Goal: Task Accomplishment & Management: Manage account settings

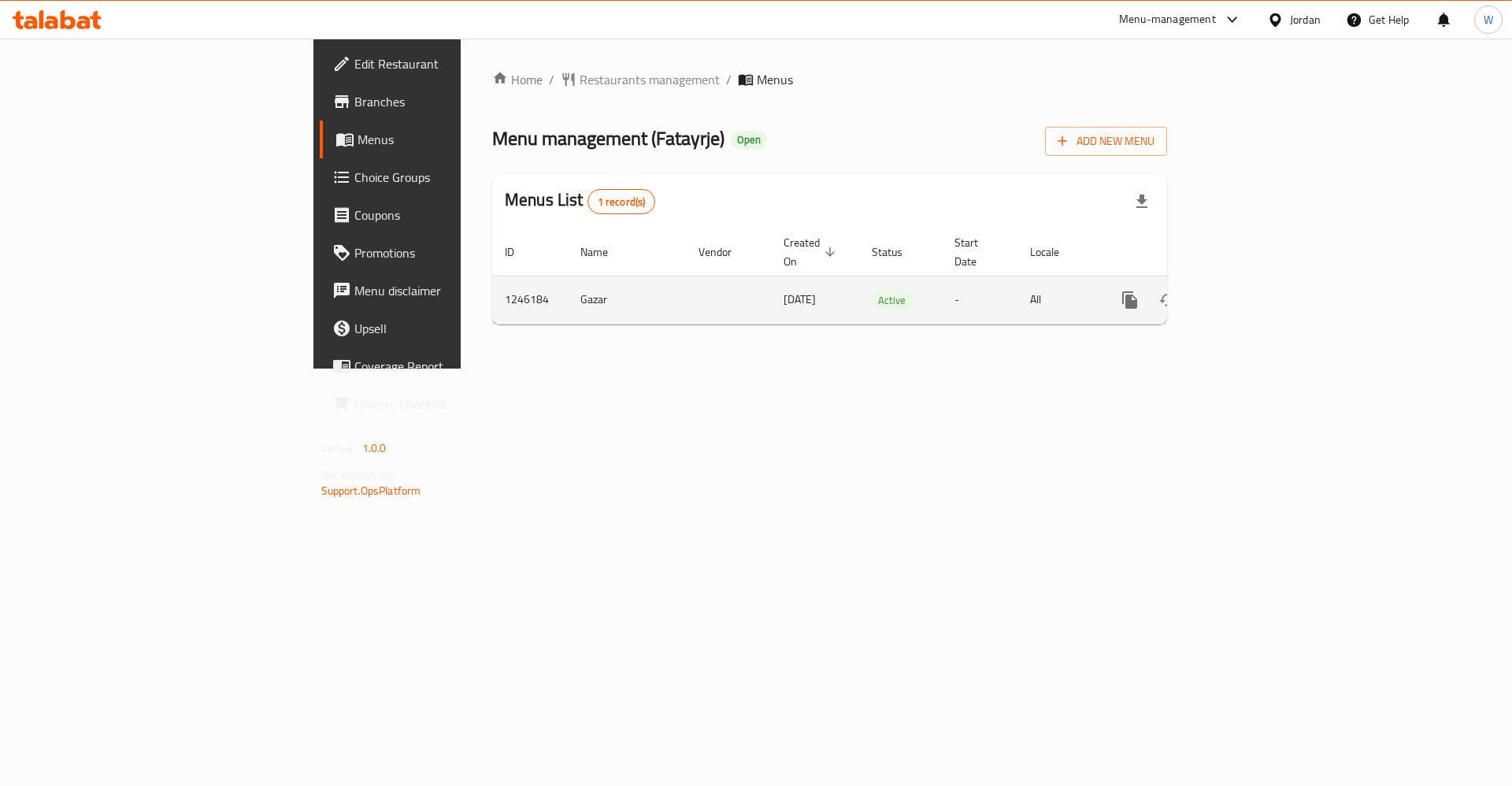
click at [1253, 291] on icon "enhanced table" at bounding box center [1243, 300] width 19 height 19
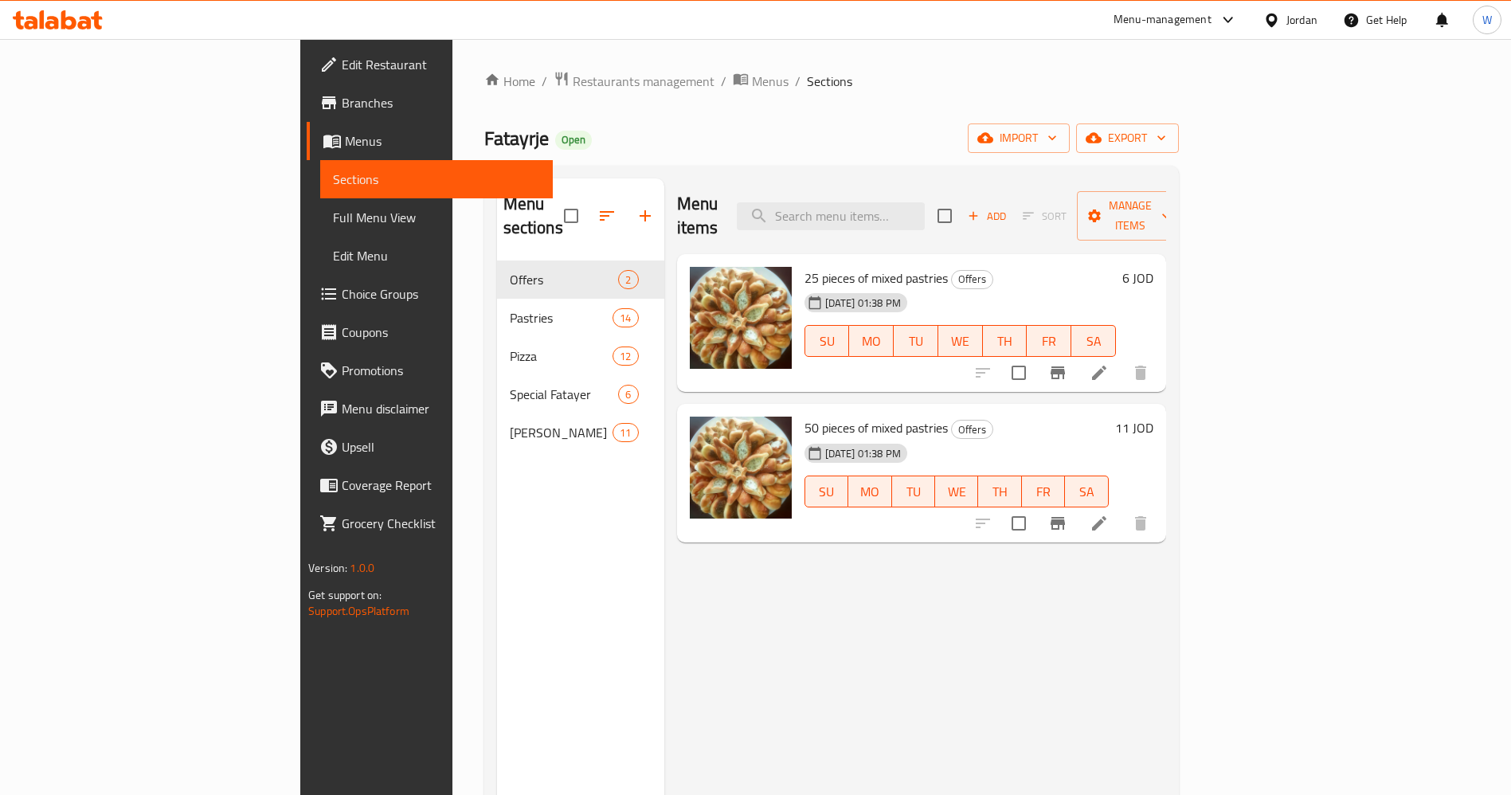
click at [1115, 666] on div "Menu items Add Sort Manage items 25 pieces of mixed pastries Offers 15-10-2024 …" at bounding box center [915, 575] width 502 height 795
click at [636, 206] on icon "button" at bounding box center [645, 215] width 19 height 19
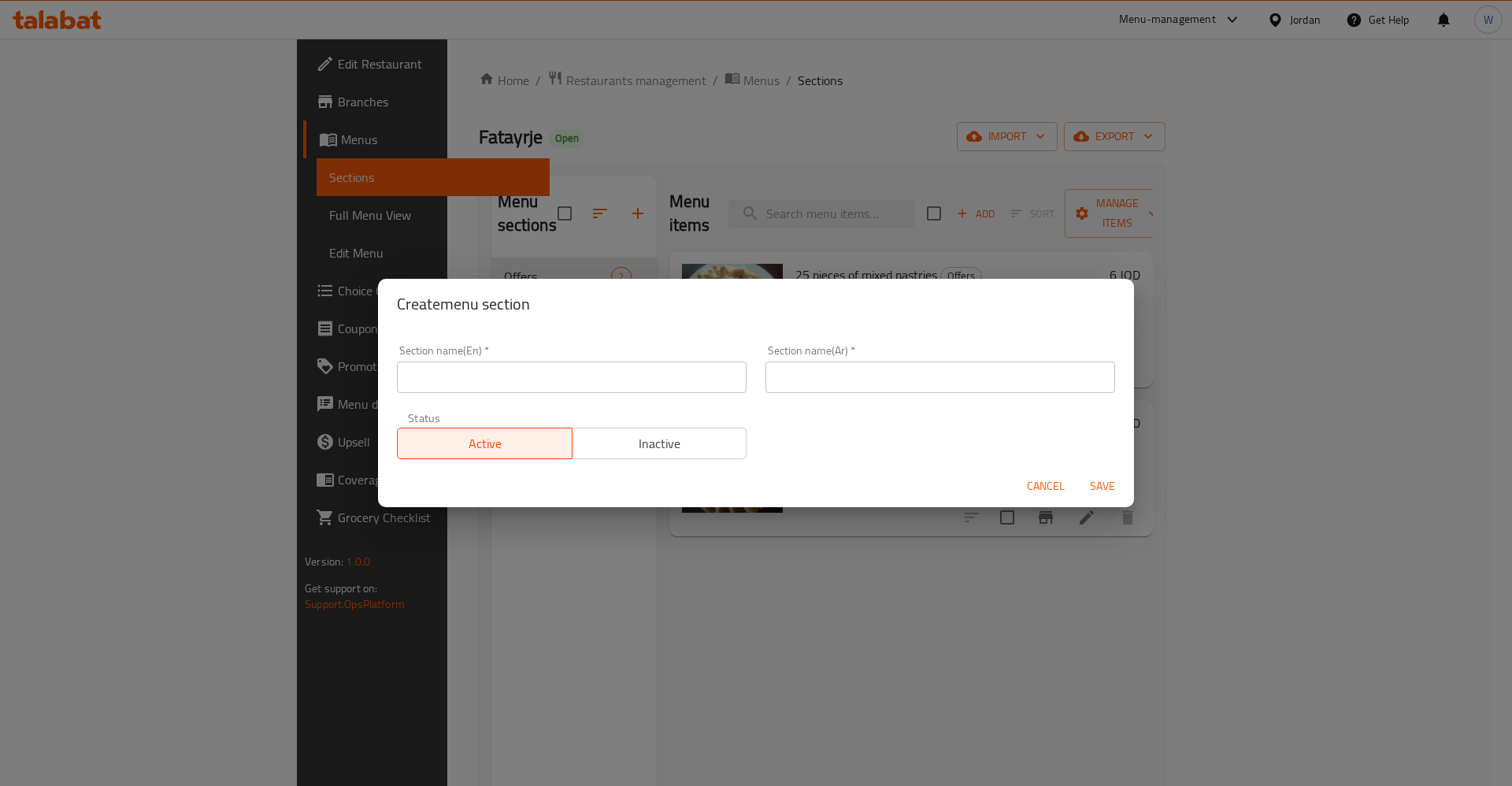
click at [570, 385] on input "text" at bounding box center [572, 378] width 350 height 32
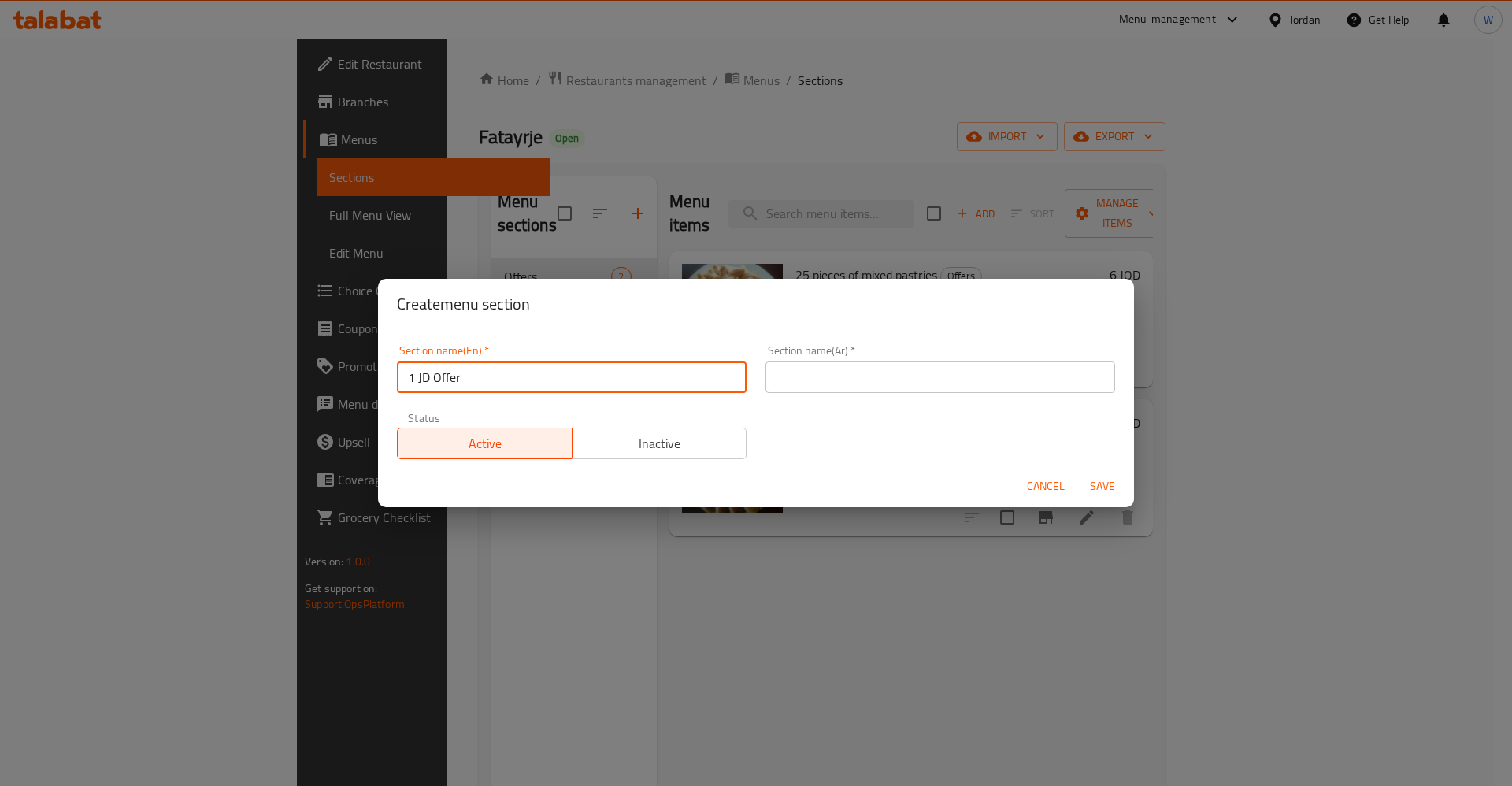
type input "1 JD Offer"
click at [983, 367] on input "text" at bounding box center [940, 378] width 350 height 32
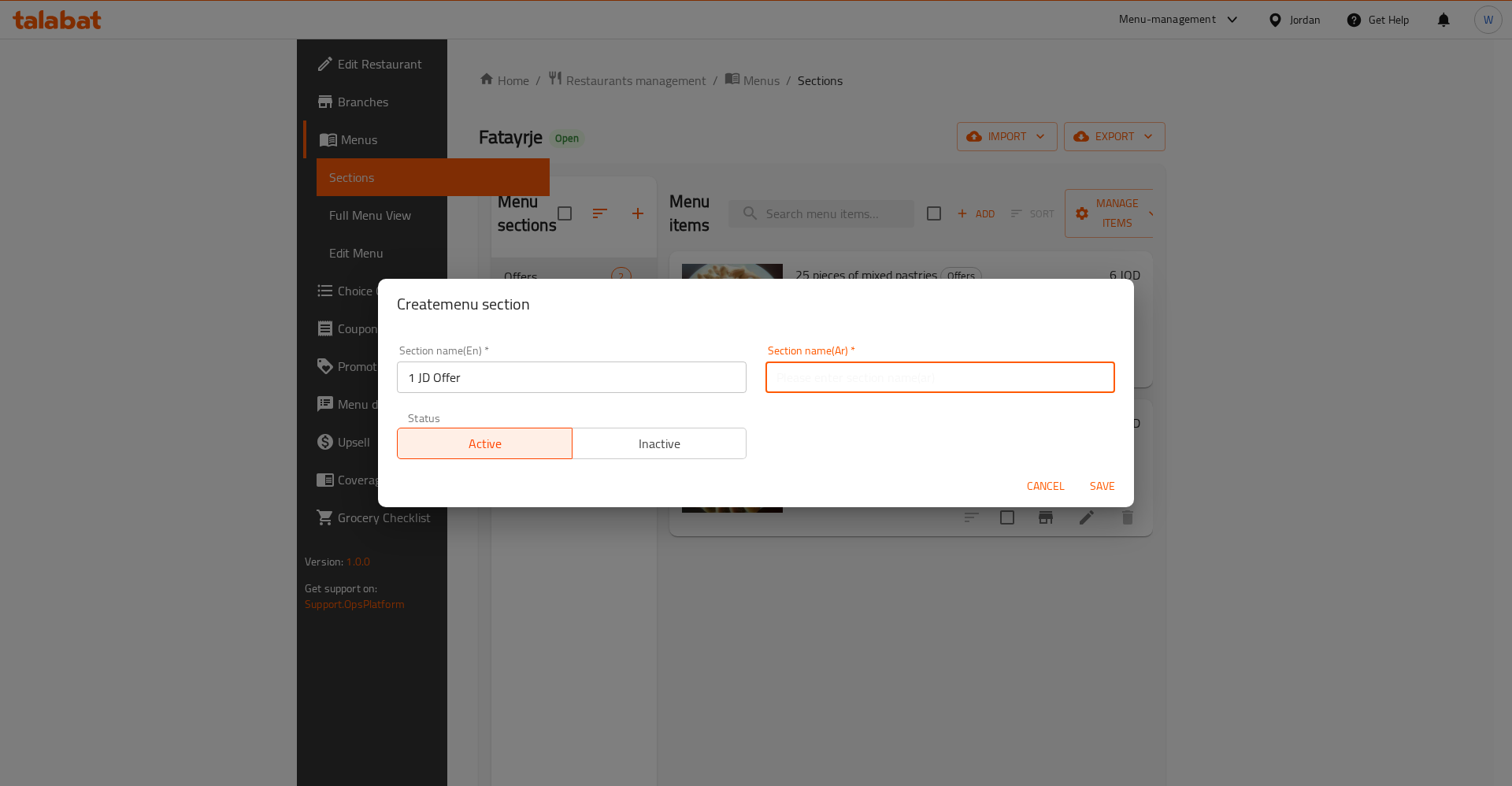
type input "حملة الدينار"
click at [912, 437] on div "Section name(En)   * 1 JD Offer Section name(En) * Section name(Ar)   * حملة ال…" at bounding box center [756, 401] width 738 height 133
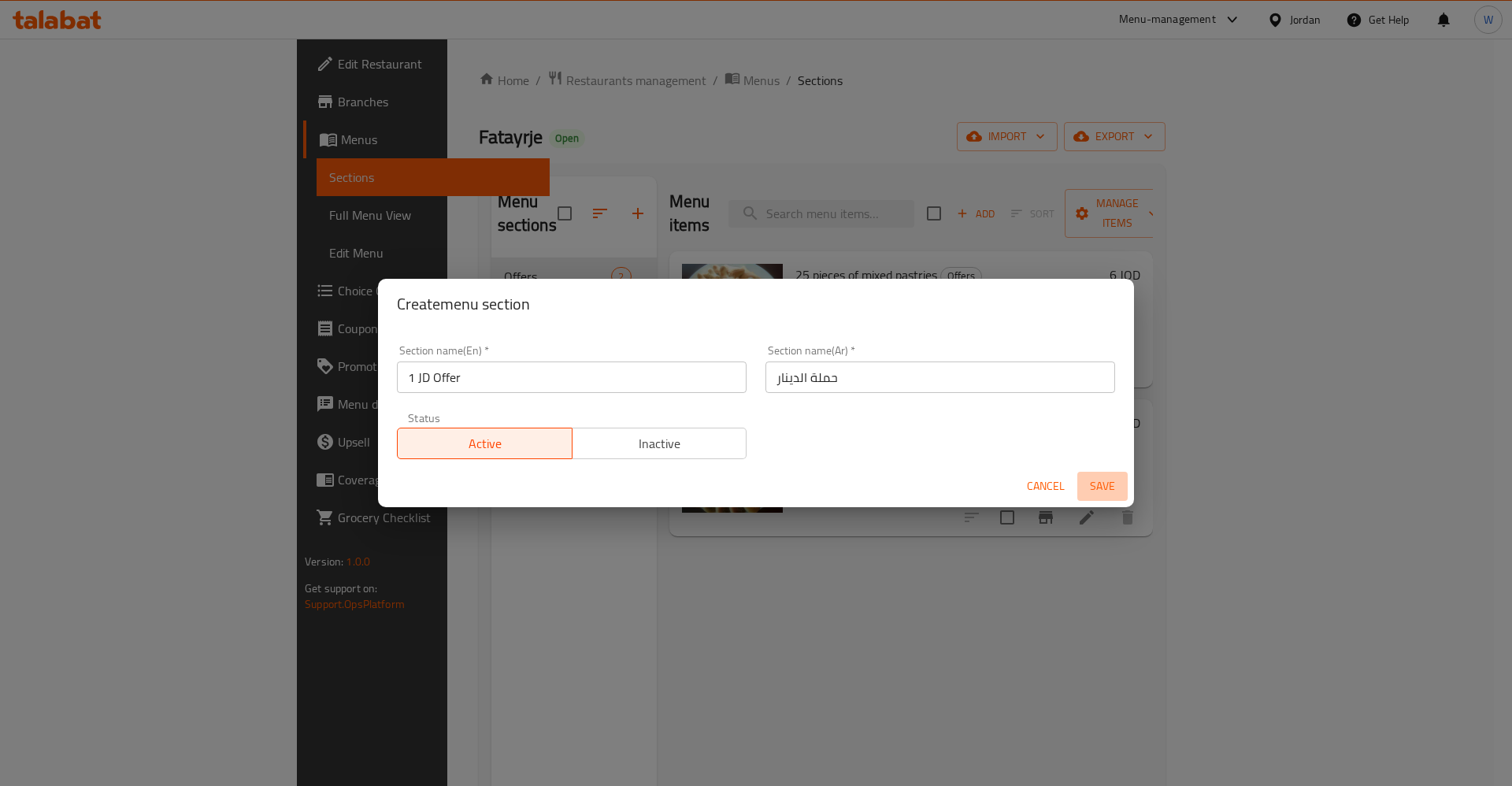
click at [1097, 486] on span "Save" at bounding box center [1103, 486] width 38 height 20
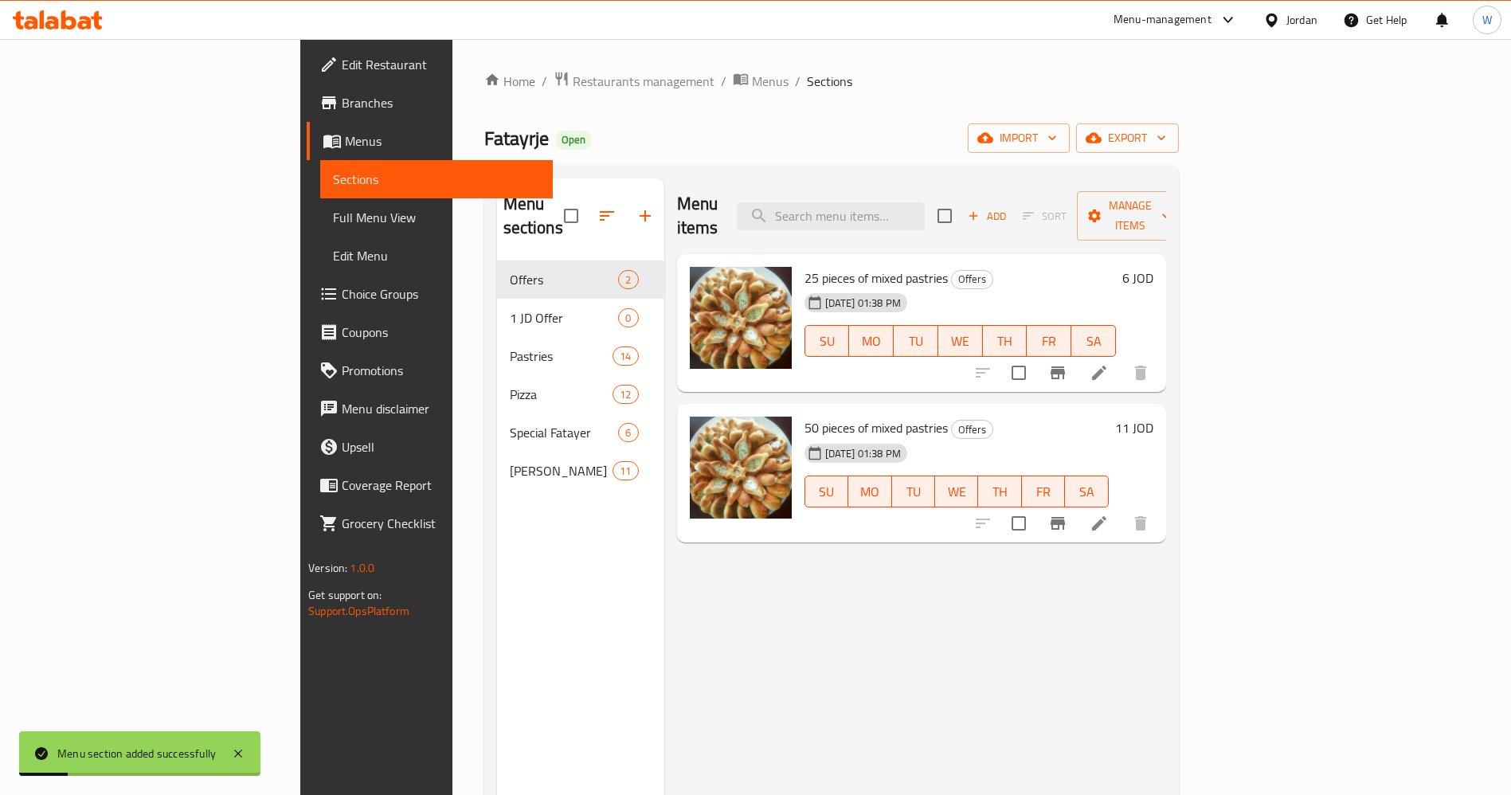
click at [597, 206] on icon "button" at bounding box center [606, 215] width 19 height 19
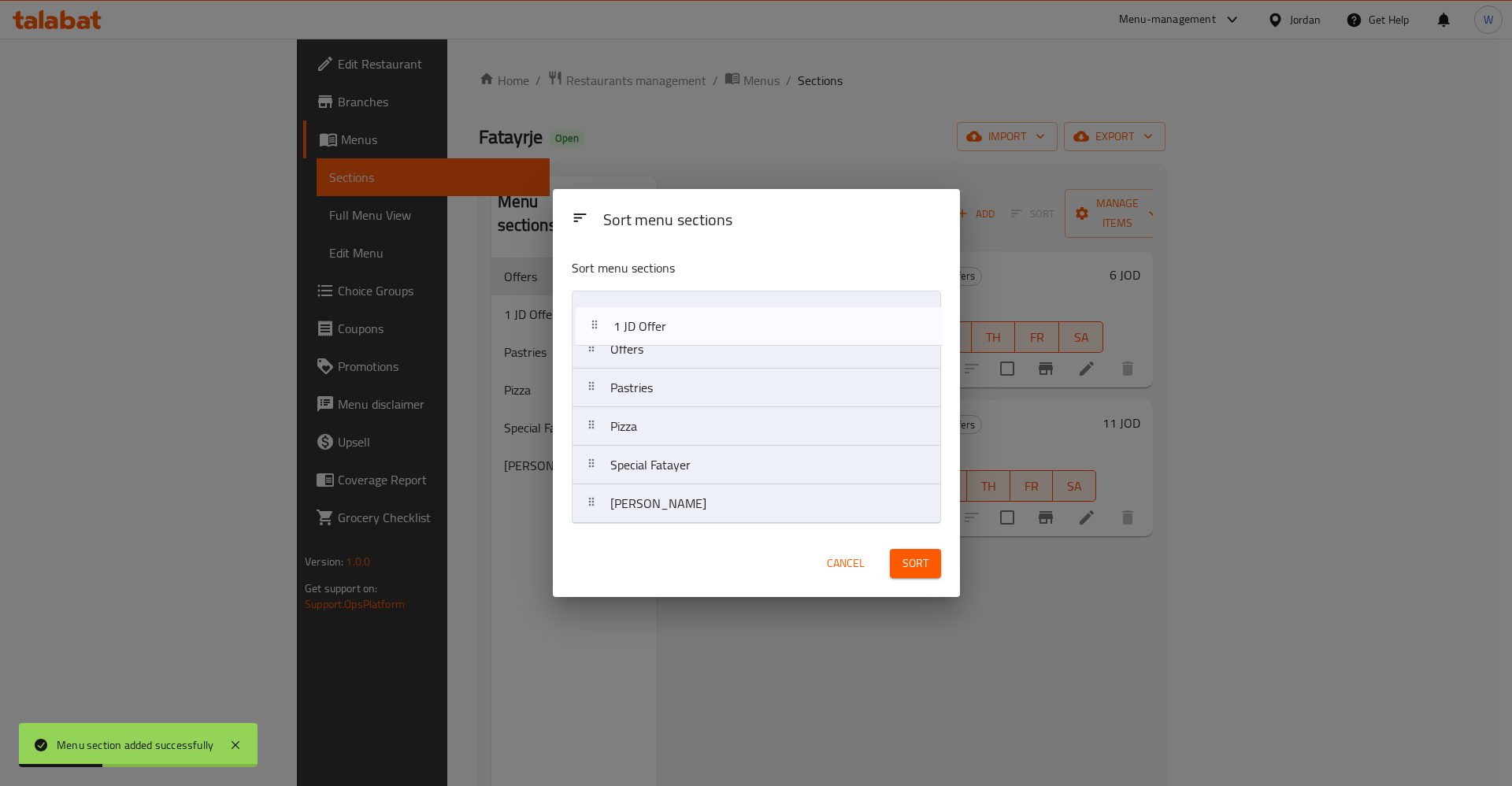
drag, startPoint x: 671, startPoint y: 365, endPoint x: 674, endPoint y: 321, distance: 44.1
click at [674, 321] on nav "Offers 1 JD Offer Pastries Pizza Special Fatayer Fatayrje Manakish" at bounding box center [756, 407] width 370 height 233
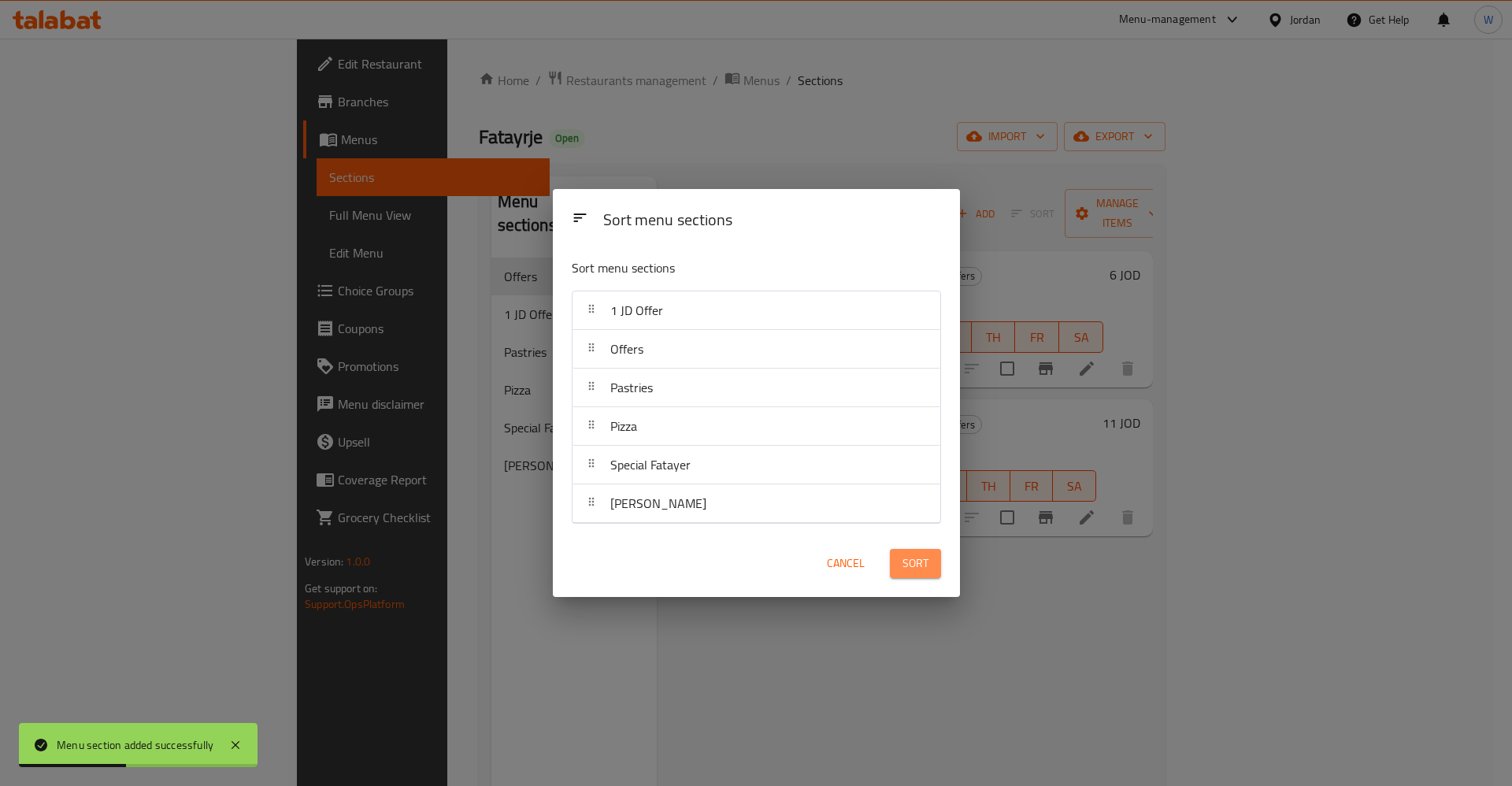
click at [926, 563] on span "Sort" at bounding box center [916, 564] width 26 height 20
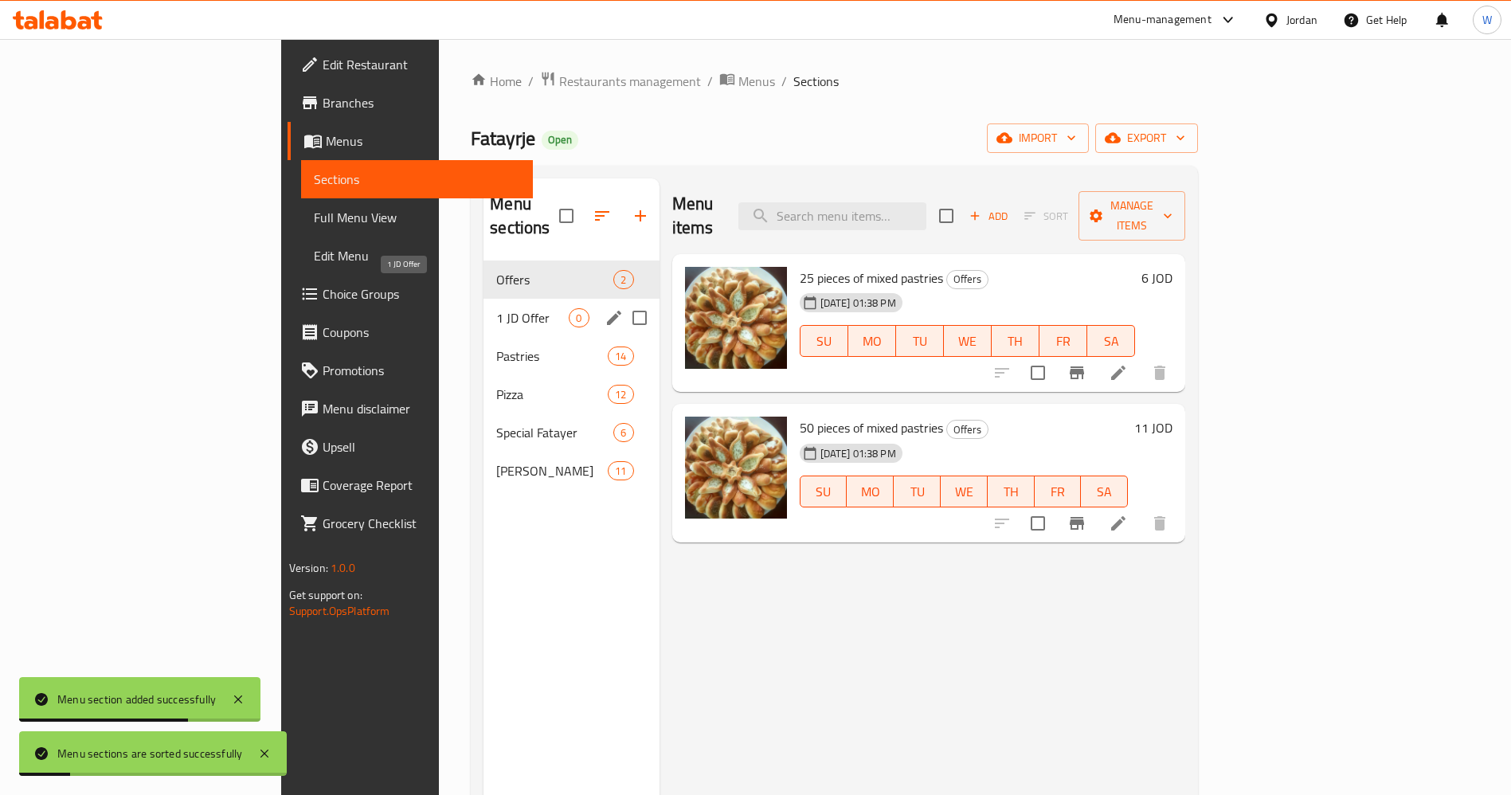
click at [496, 308] on span "1 JD Offer" at bounding box center [532, 317] width 72 height 19
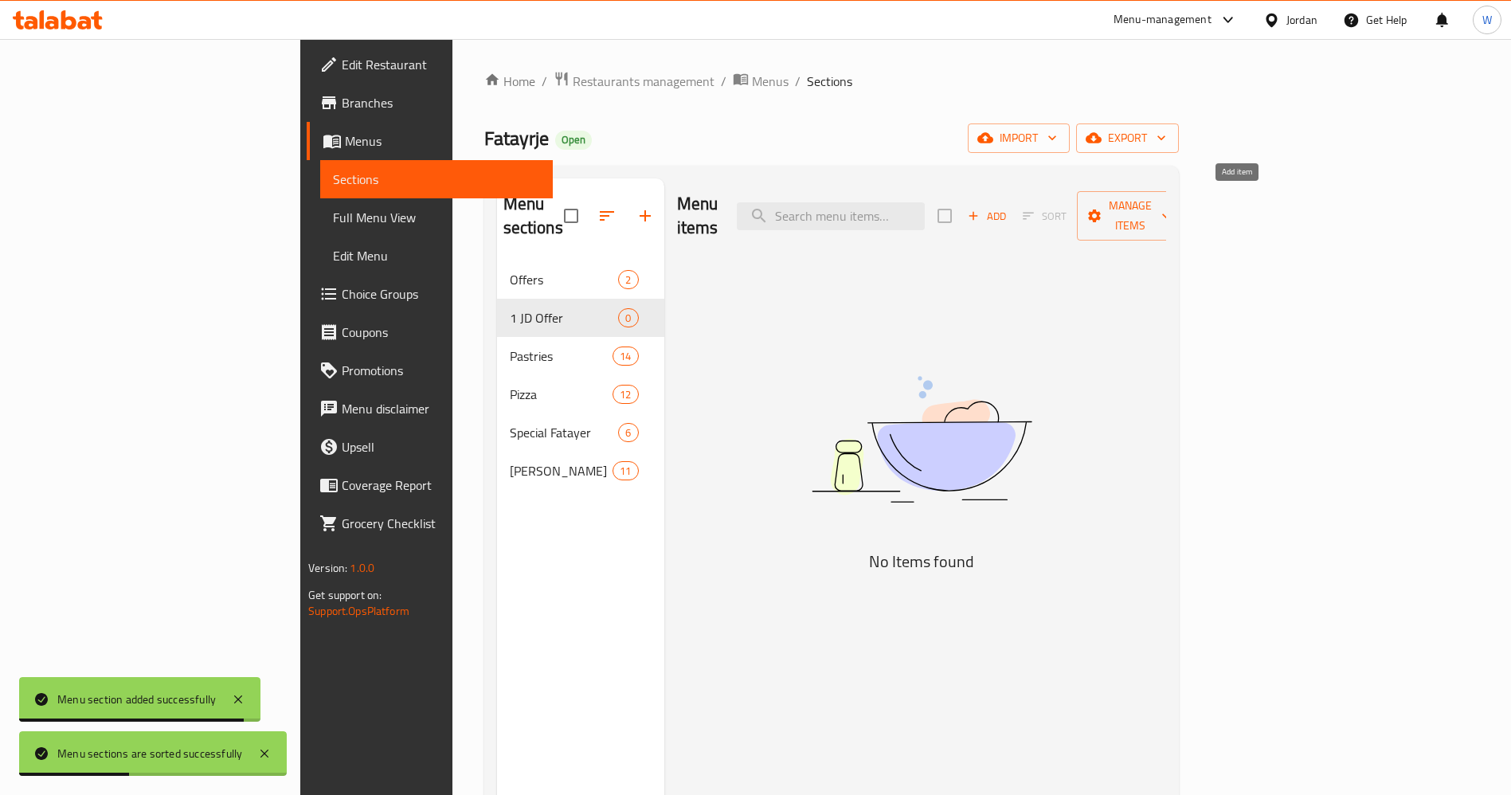
click at [1008, 207] on span "Add" at bounding box center [986, 216] width 43 height 18
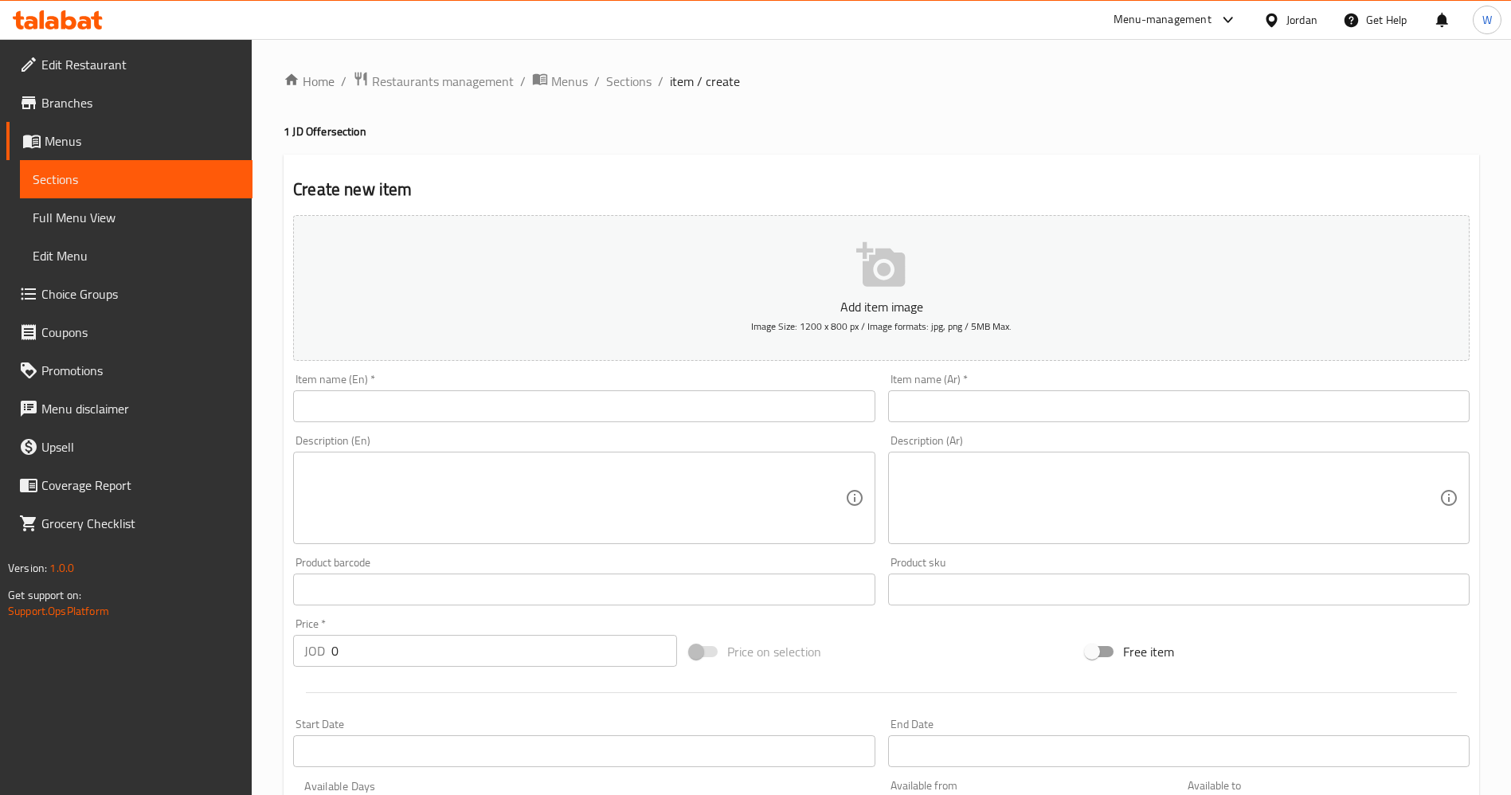
click at [628, 84] on span "Sections" at bounding box center [628, 81] width 45 height 19
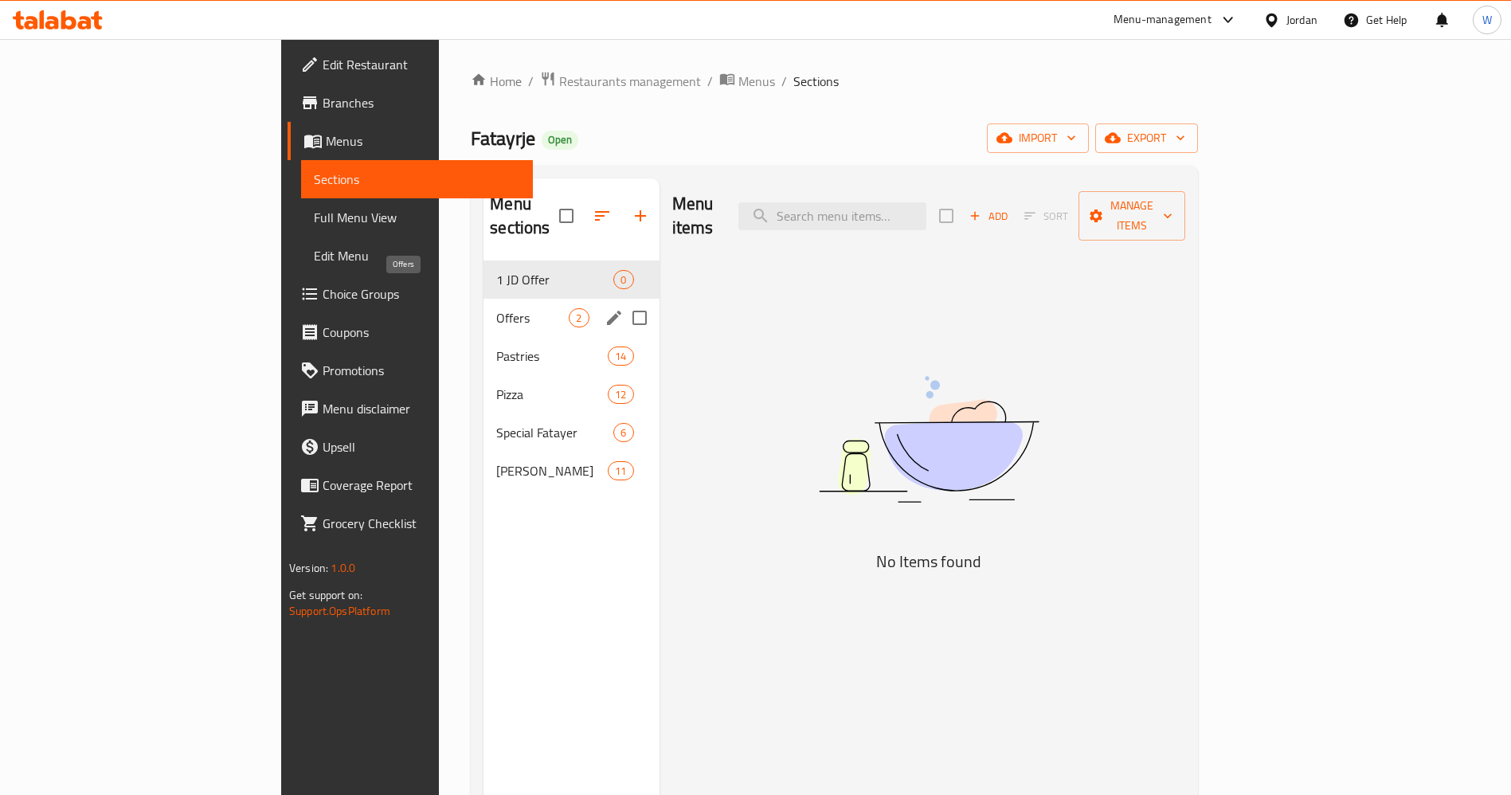
click at [496, 308] on span "Offers" at bounding box center [532, 317] width 72 height 19
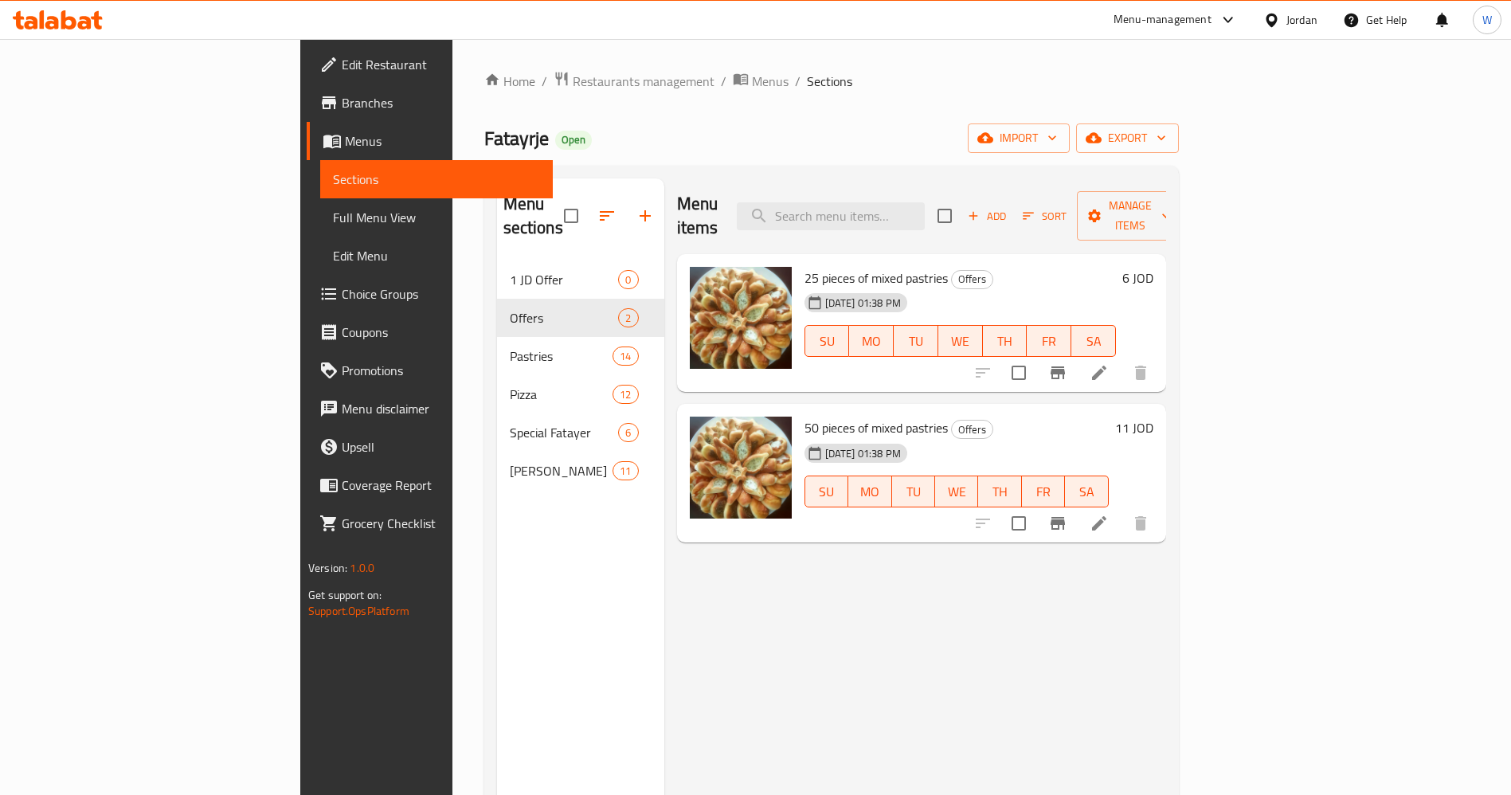
click at [839, 605] on div "Menu items Add Sort Manage items 25 pieces of mixed pastries Offers 15-10-2024 …" at bounding box center [915, 575] width 502 height 795
click at [1171, 196] on span "Manage items" at bounding box center [1130, 216] width 81 height 40
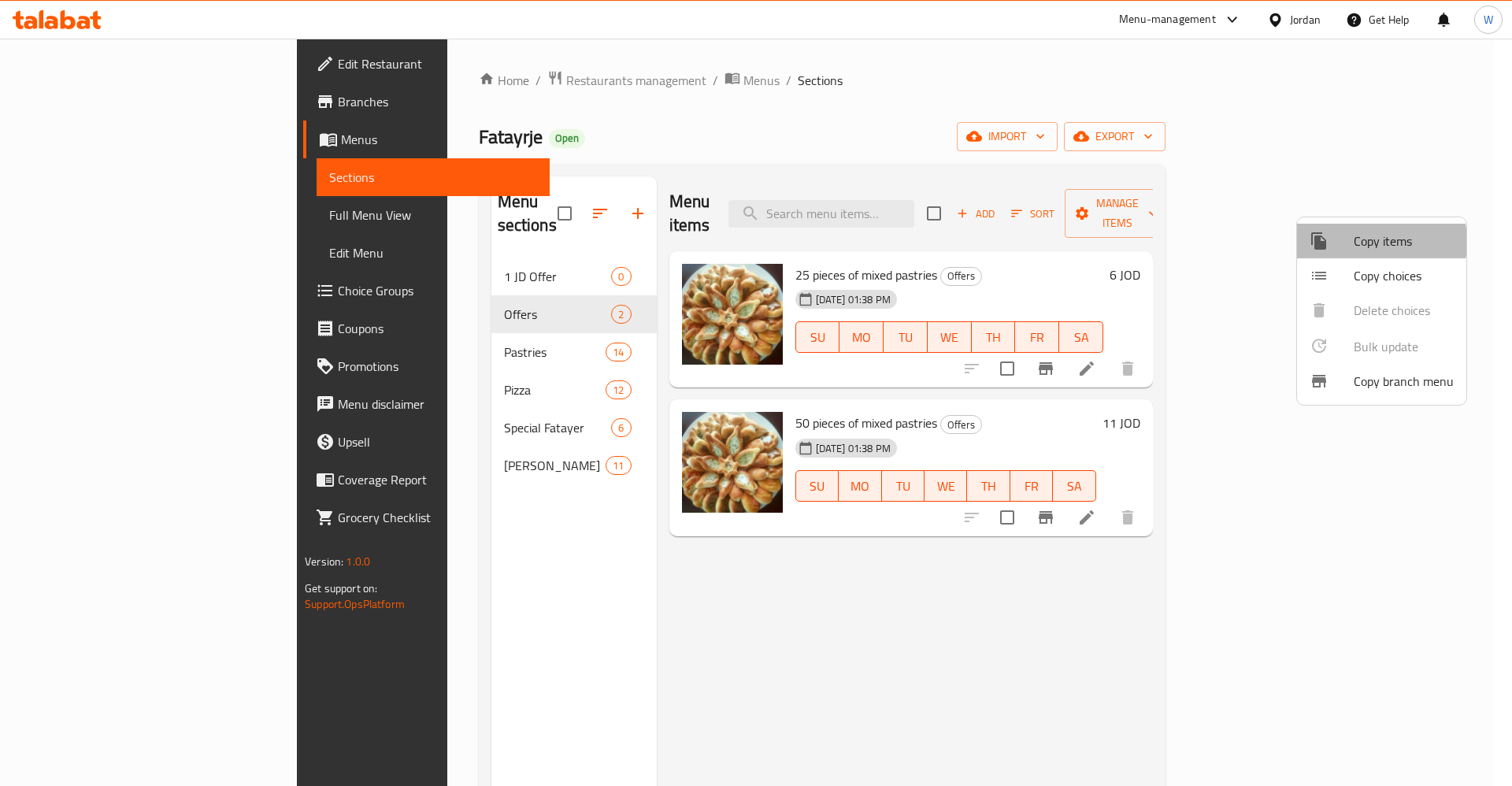
click at [1361, 242] on span "Copy items" at bounding box center [1403, 240] width 100 height 19
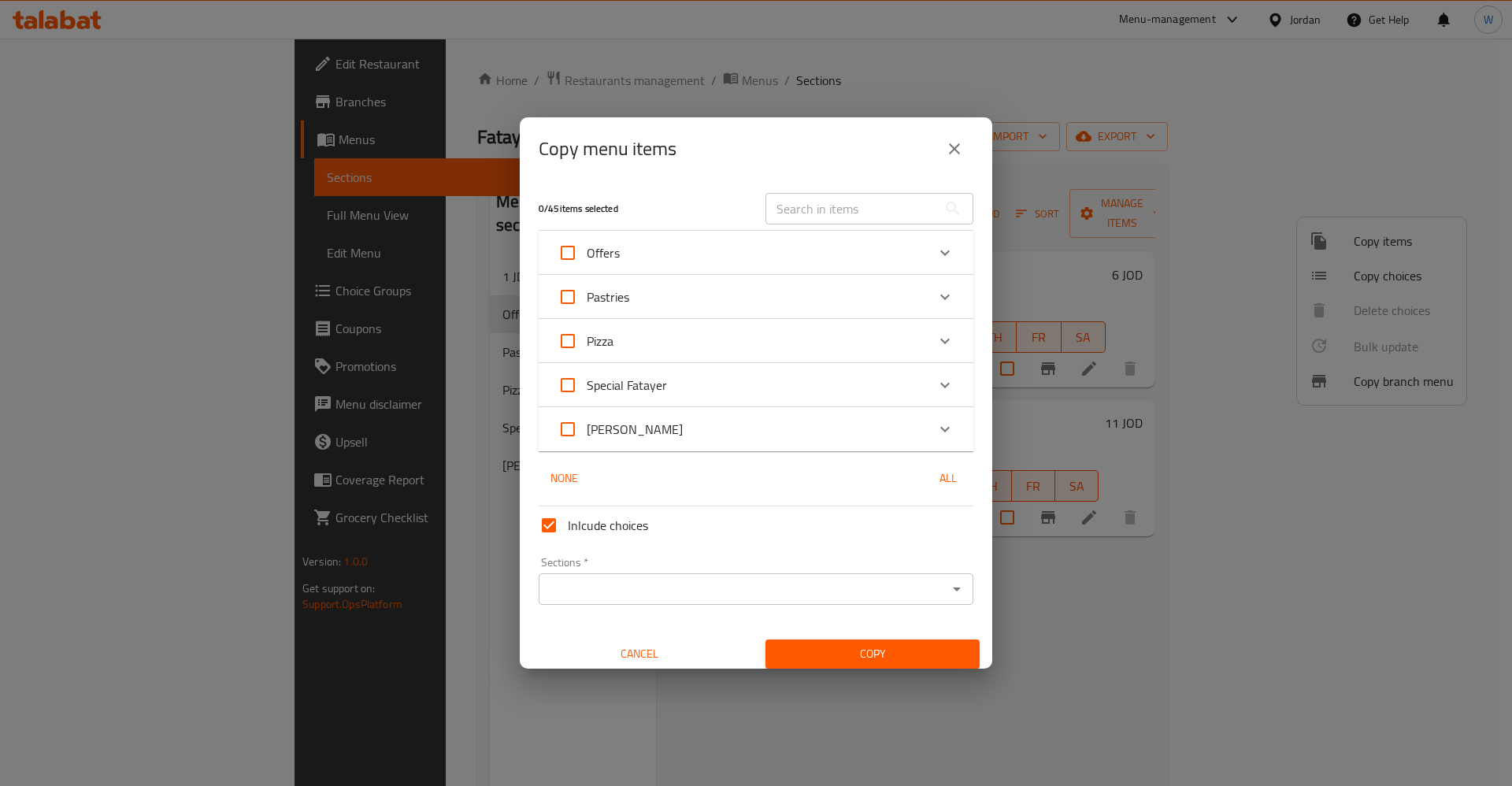
click at [718, 295] on div "Pastries" at bounding box center [742, 297] width 369 height 38
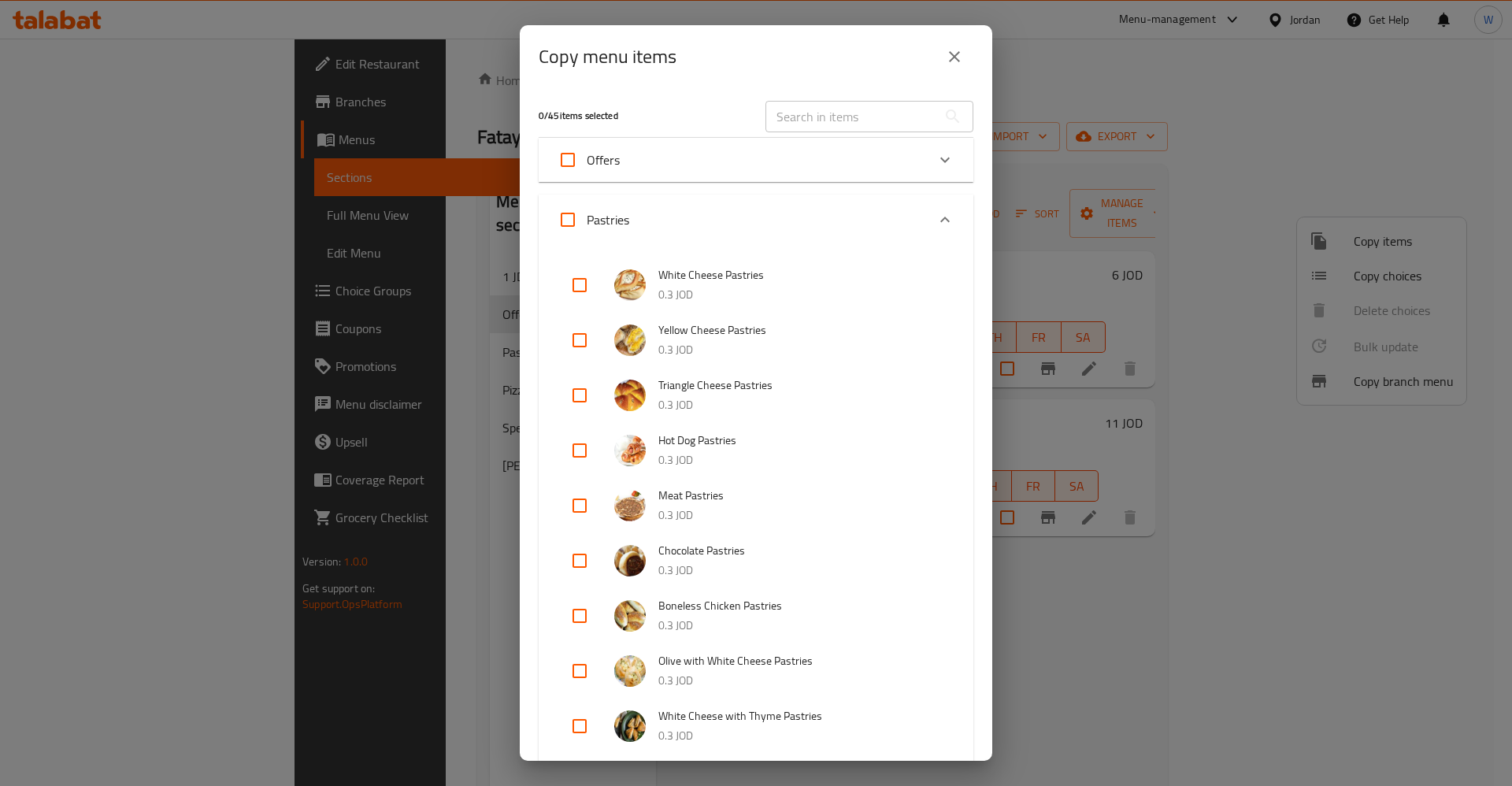
click at [679, 171] on div "Offers" at bounding box center [742, 160] width 369 height 38
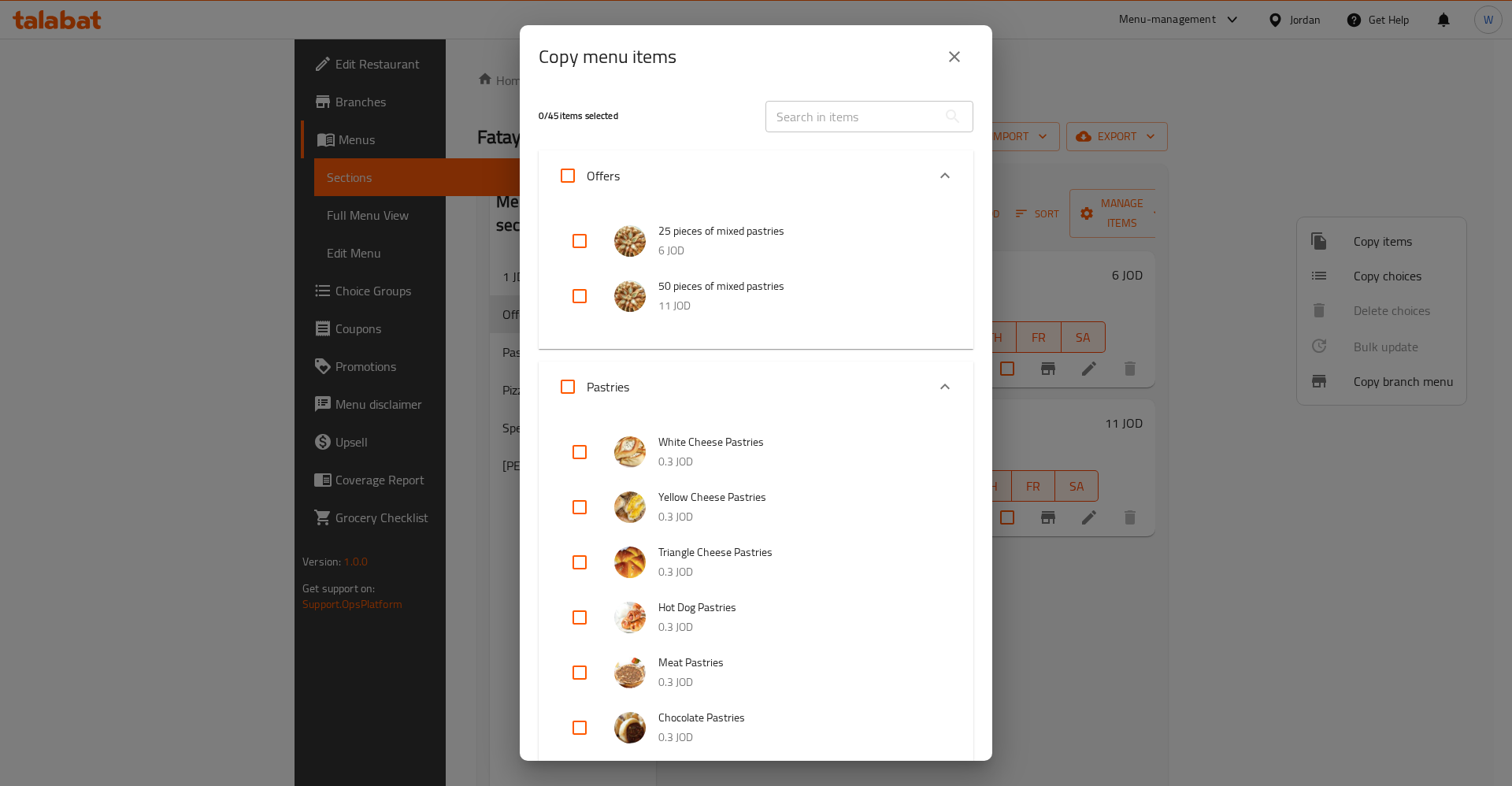
click at [576, 243] on input "checkbox" at bounding box center [579, 241] width 38 height 38
checkbox input "true"
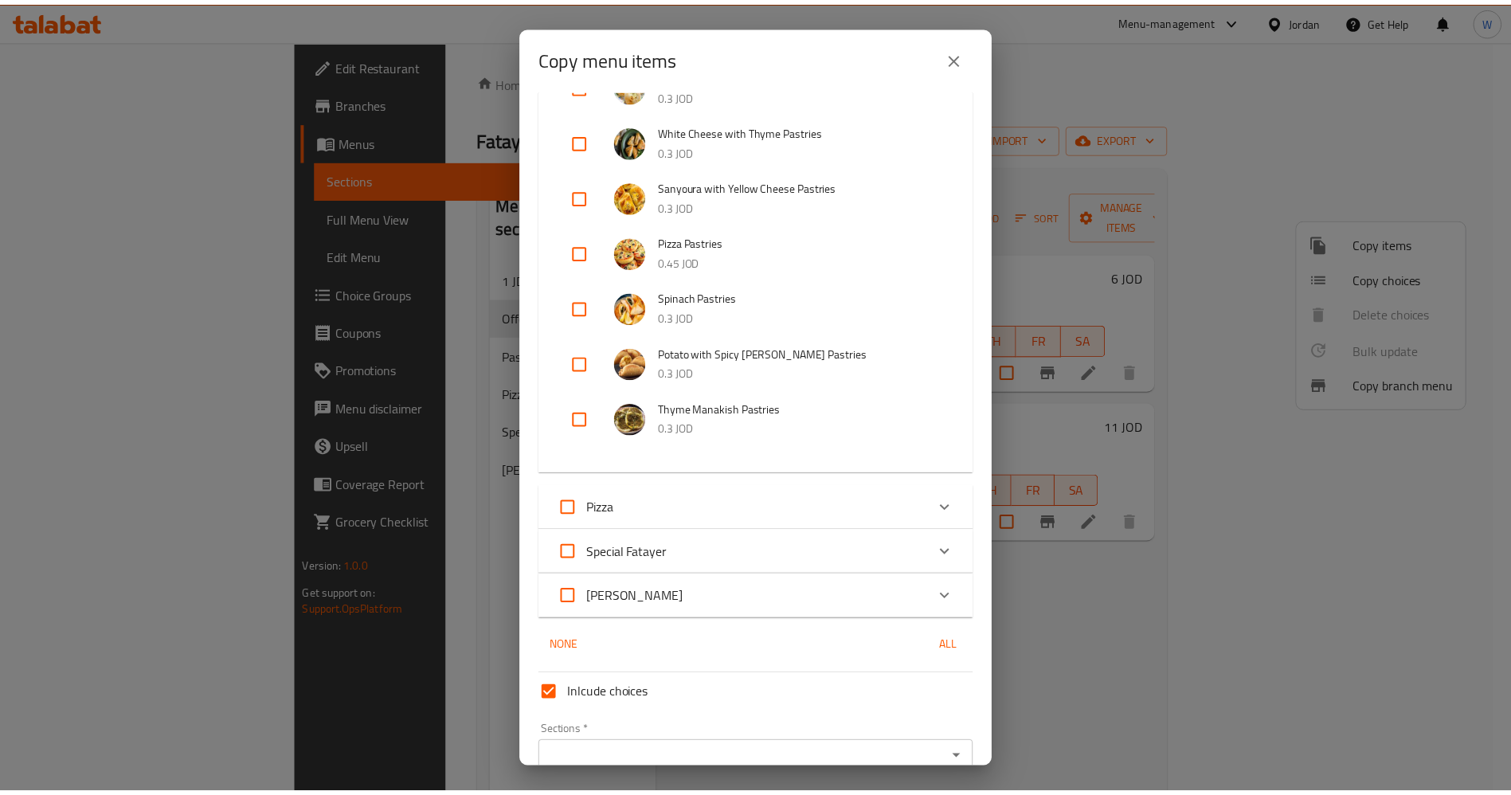
scroll to position [842, 0]
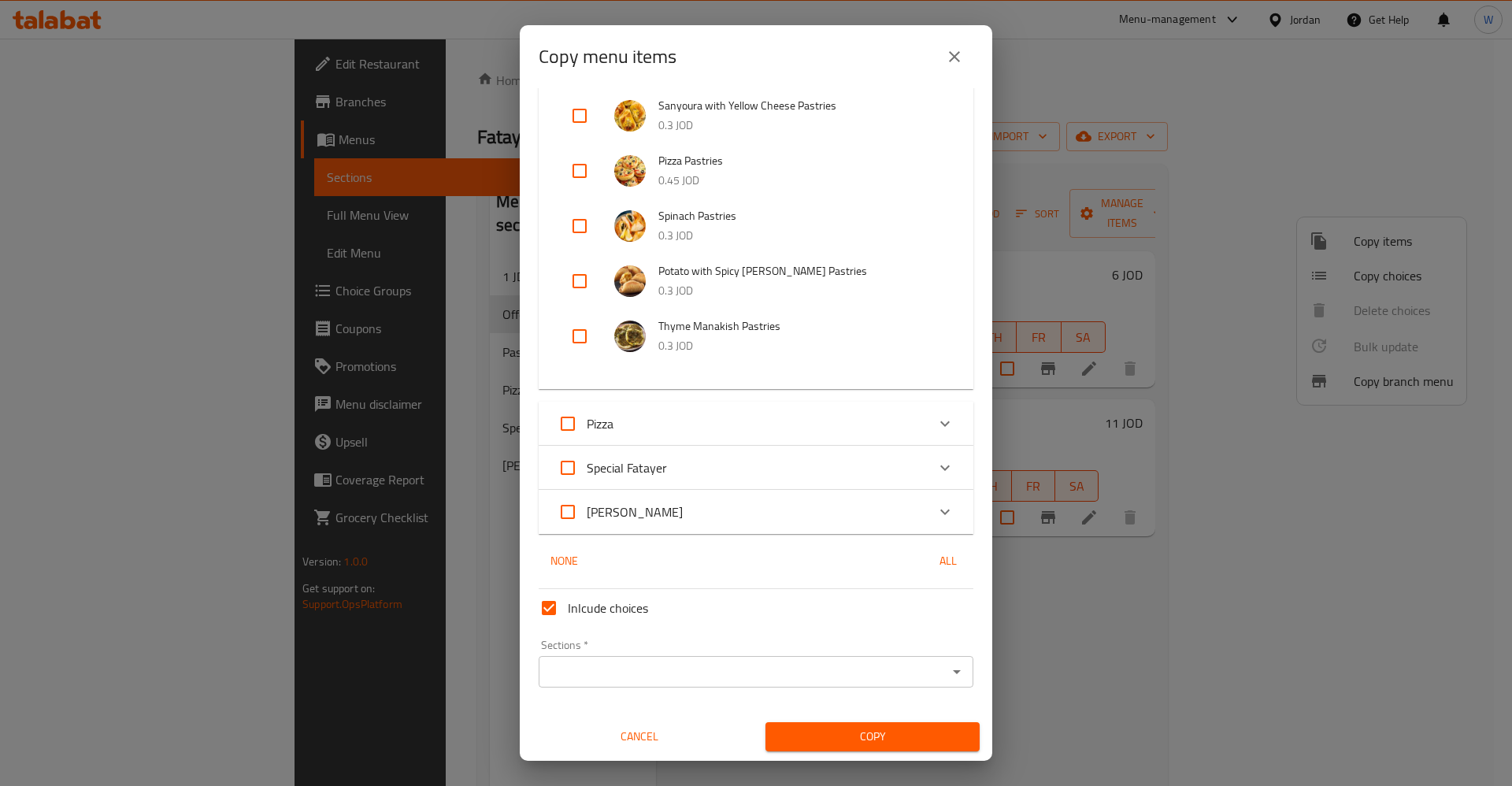
click at [622, 660] on input "Sections   *" at bounding box center [744, 671] width 400 height 22
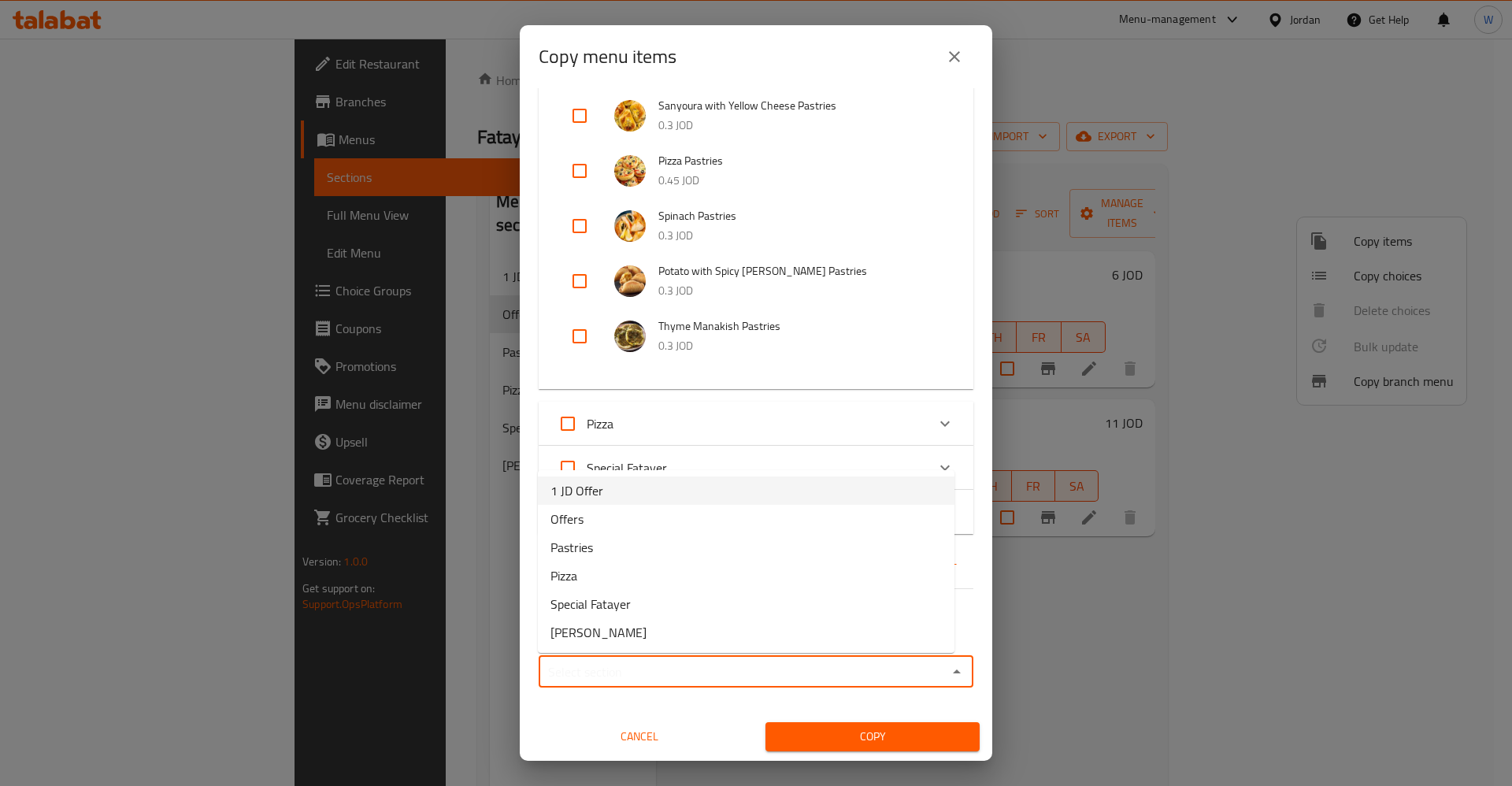
click at [606, 495] on li "1 JD Offer" at bounding box center [746, 490] width 416 height 29
type input "1 JD Offer"
click at [883, 734] on span "Copy" at bounding box center [872, 737] width 189 height 20
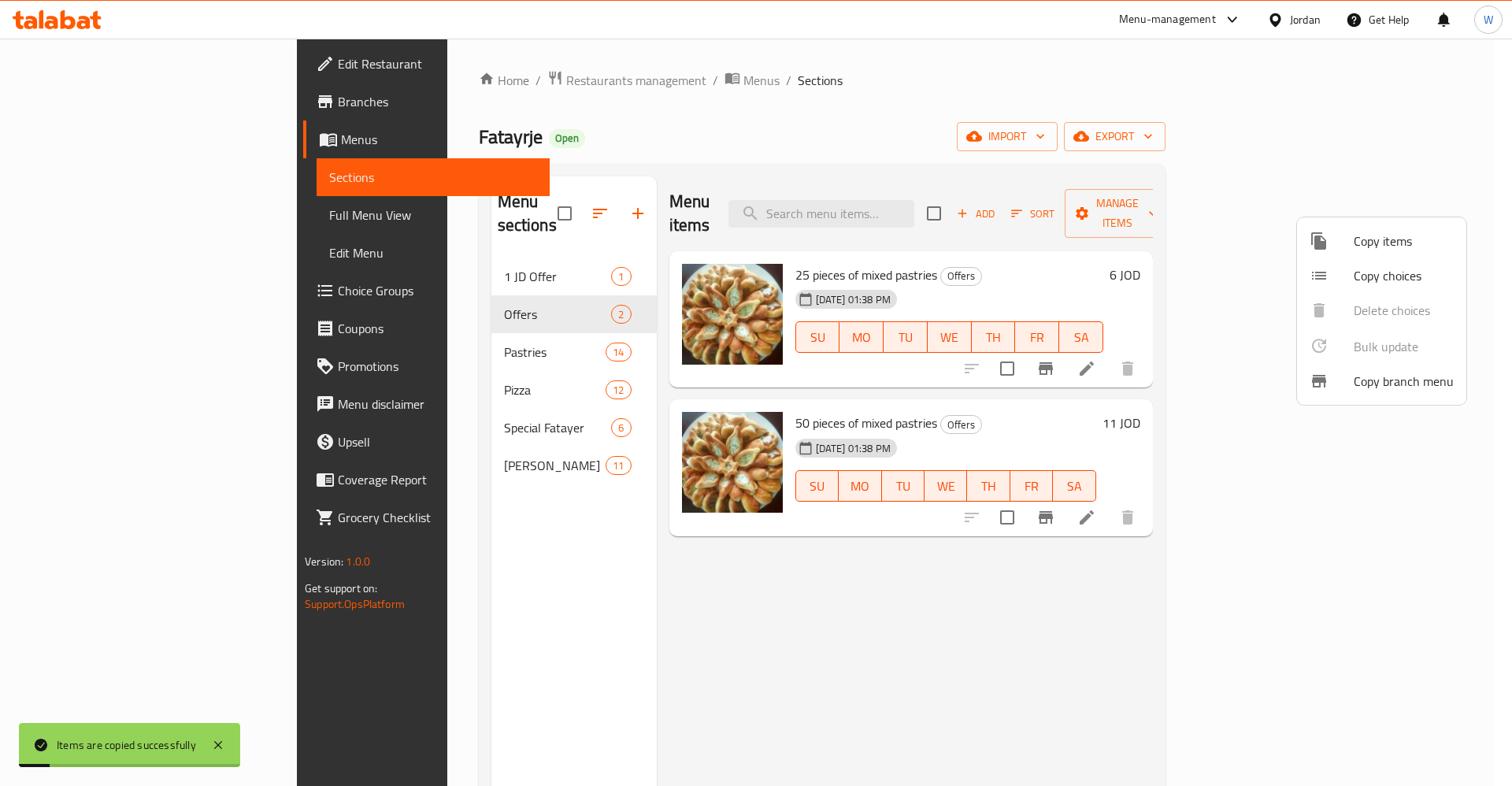
click at [378, 246] on div at bounding box center [756, 393] width 1512 height 786
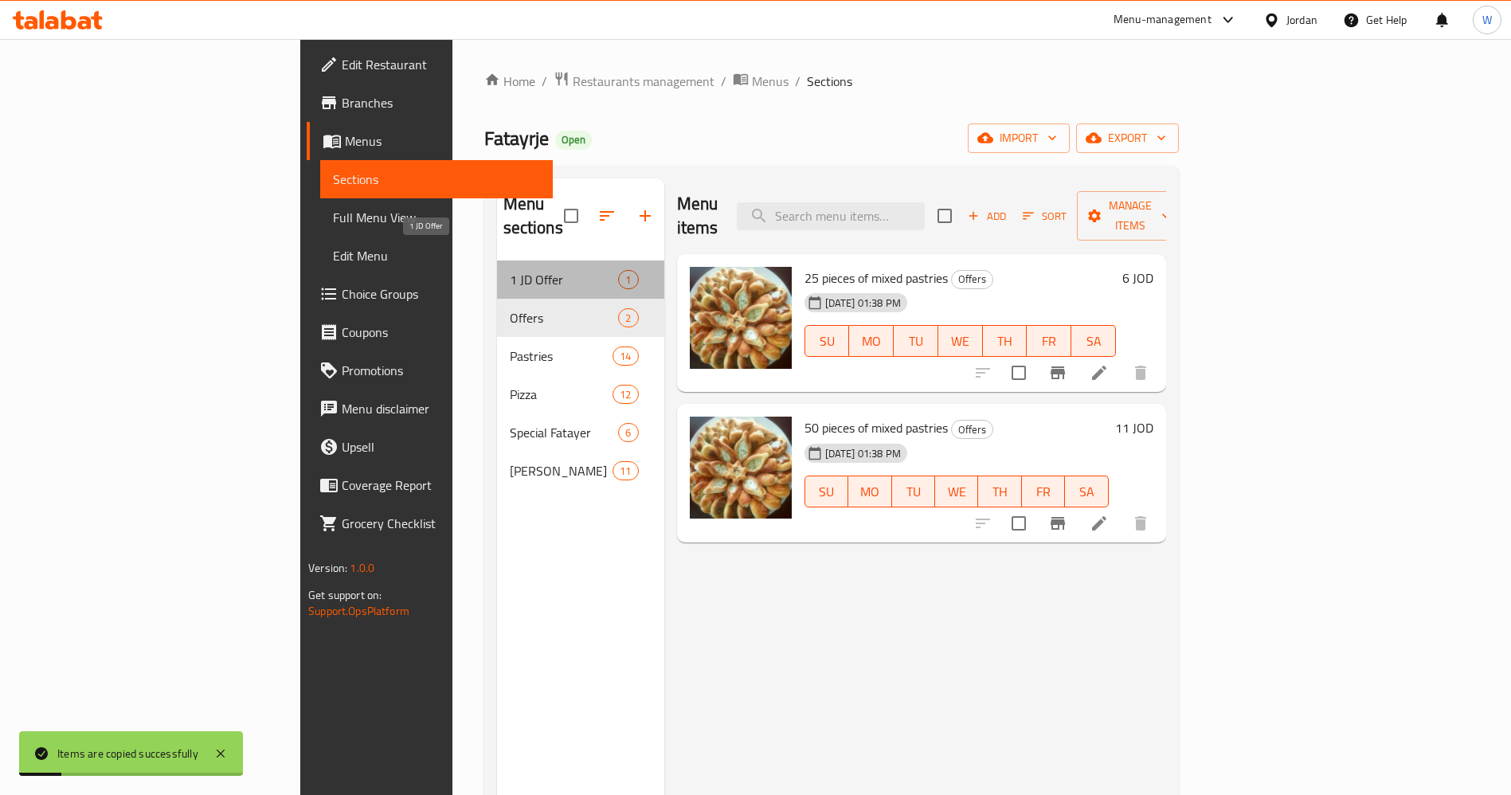
click at [510, 270] on span "1 JD Offer" at bounding box center [564, 279] width 109 height 19
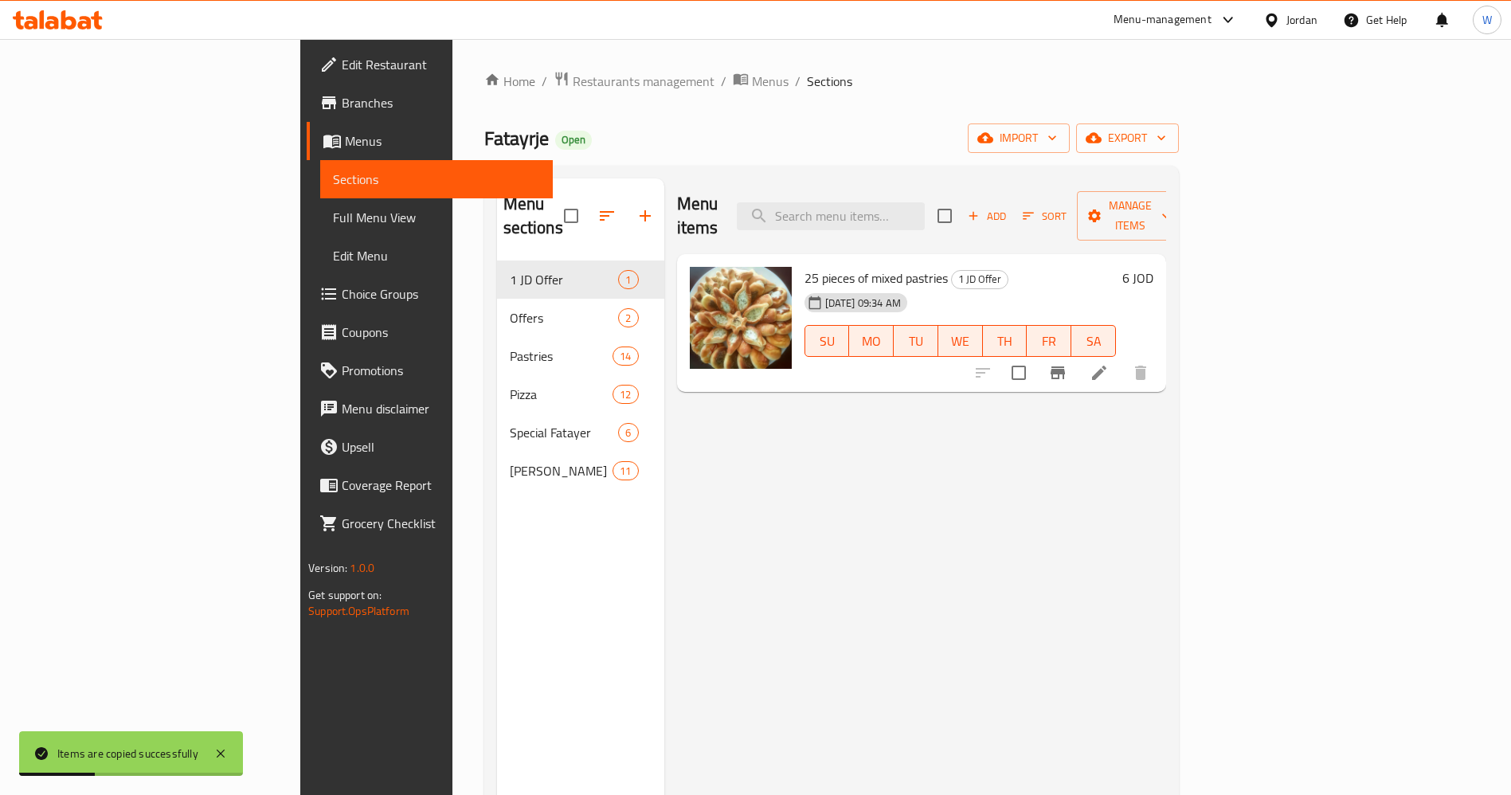
click at [1109, 363] on icon at bounding box center [1099, 372] width 19 height 19
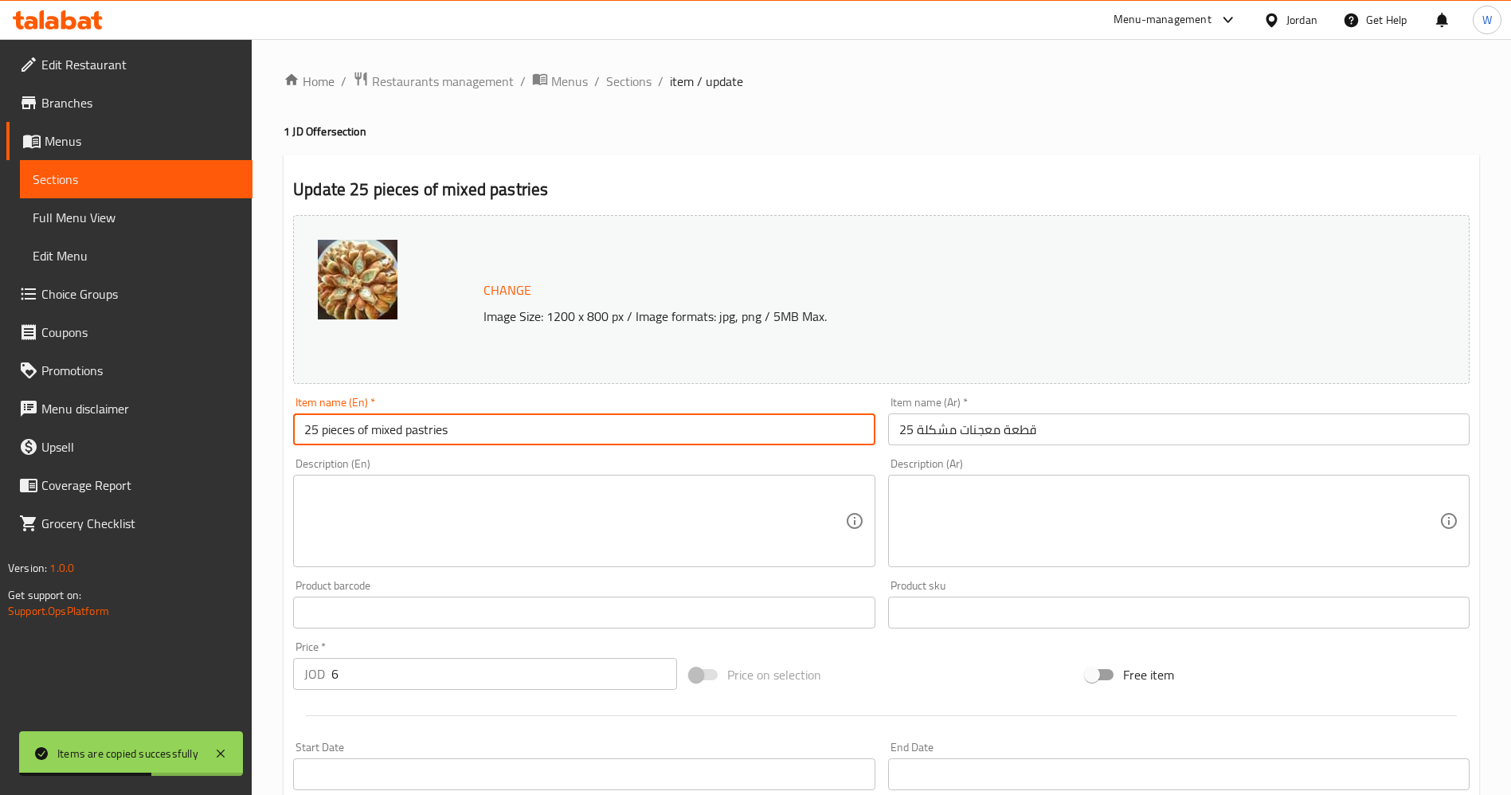
drag, startPoint x: 317, startPoint y: 431, endPoint x: 295, endPoint y: 431, distance: 22.3
click at [295, 431] on input "25 pieces of mixed pastries" at bounding box center [584, 429] width 582 height 32
type input "5 pieces of mixed pastries"
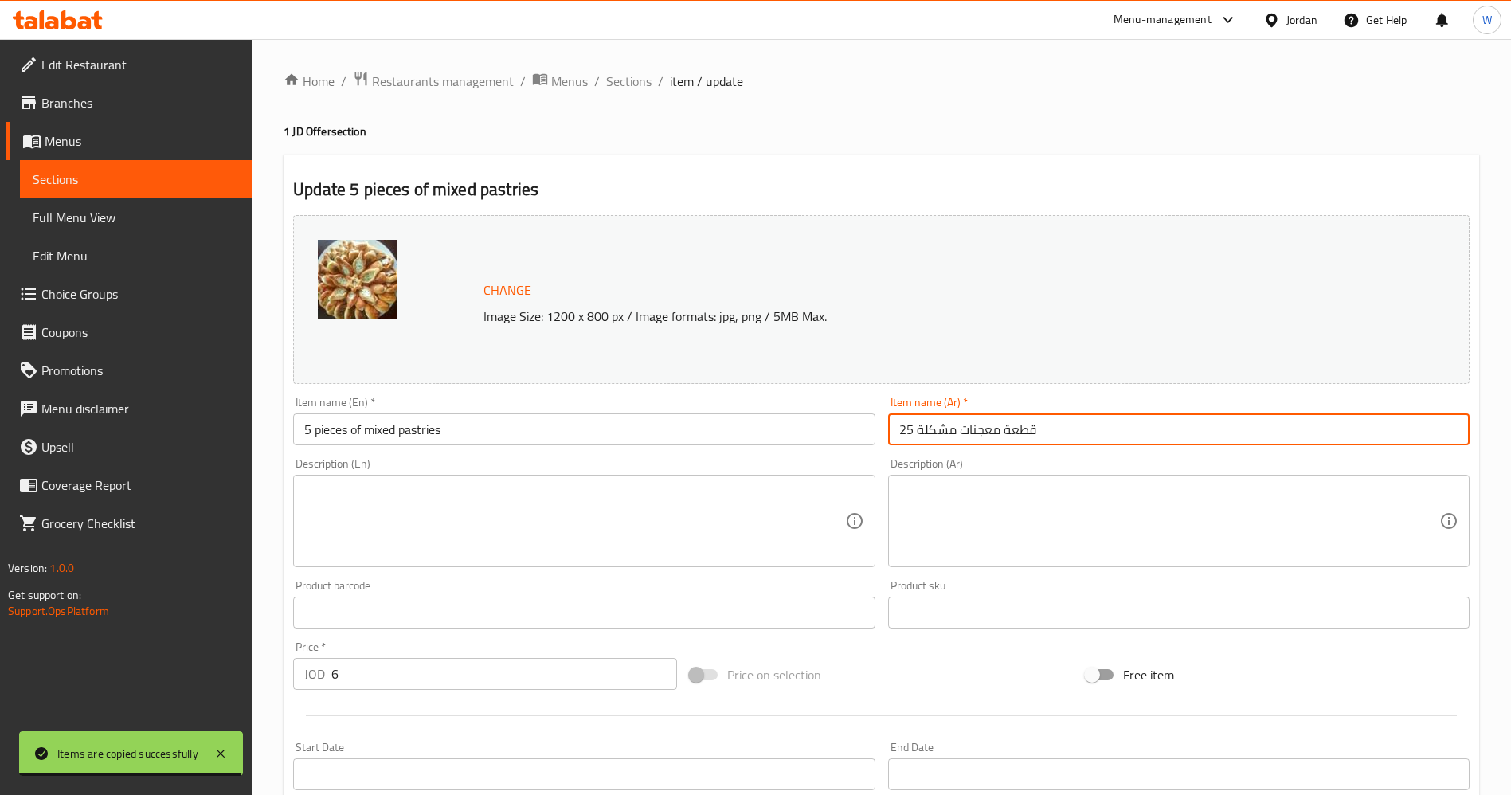
click at [1034, 432] on input "25 قطعة معجنات مشكلة" at bounding box center [1179, 429] width 582 height 32
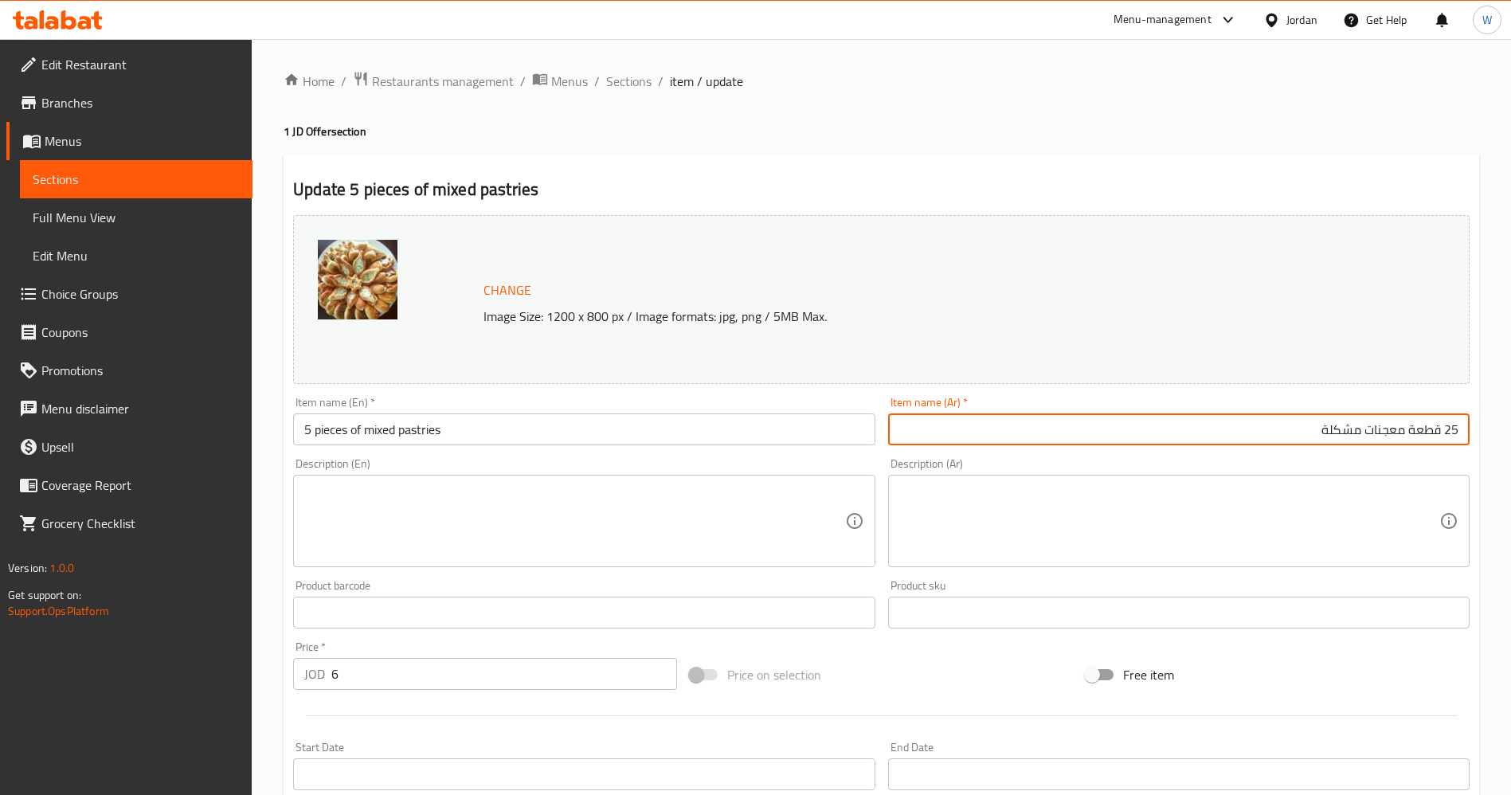
click at [1443, 425] on input "25 قطعة معجنات مشكلة" at bounding box center [1179, 429] width 582 height 32
click at [1289, 423] on input "5 قطعة معجنات مشكلة" at bounding box center [1179, 429] width 582 height 32
type input "5 قطعة معجنات مشكلة"
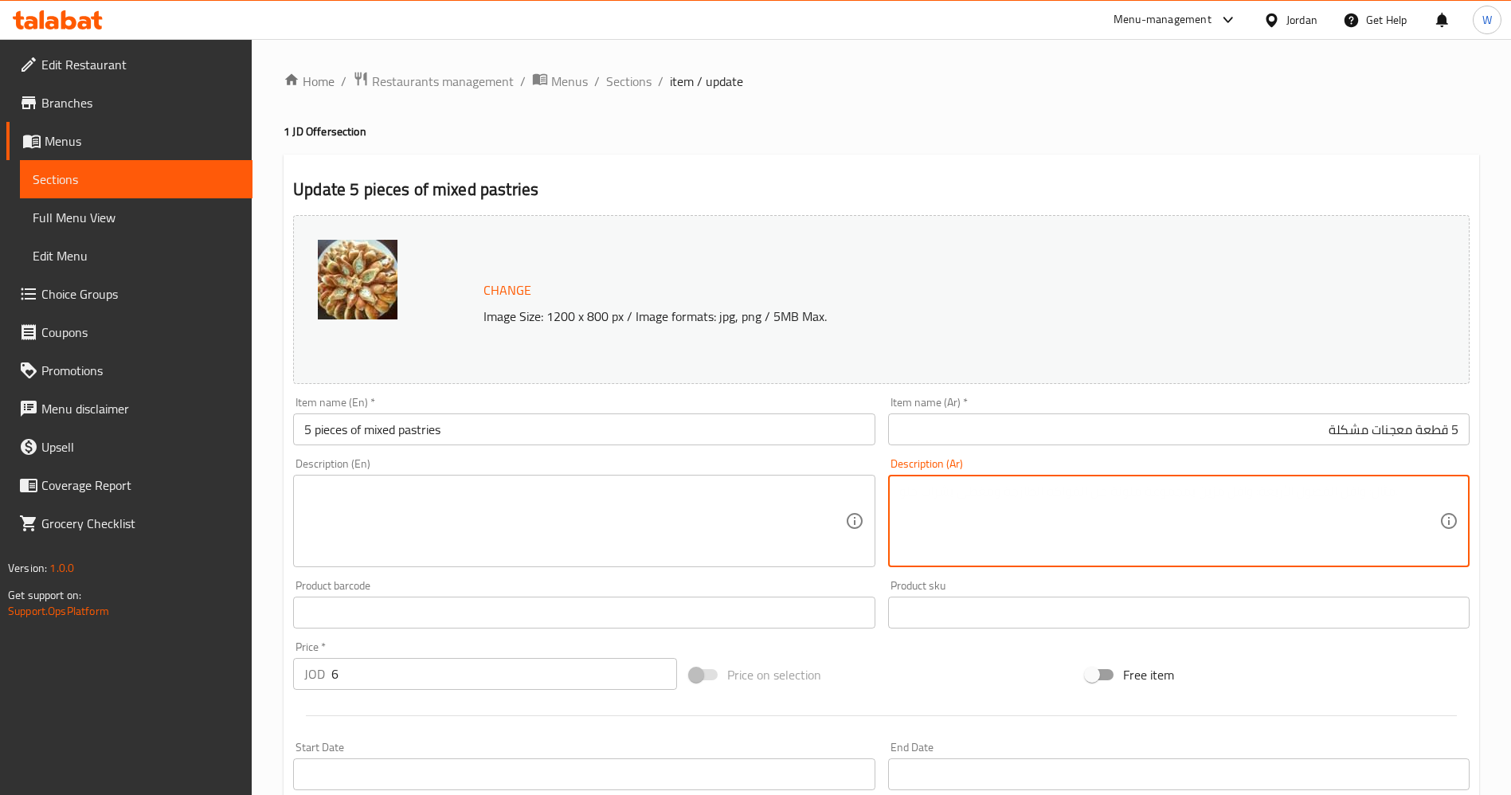
click at [1142, 550] on textarea at bounding box center [1169, 522] width 540 height 76
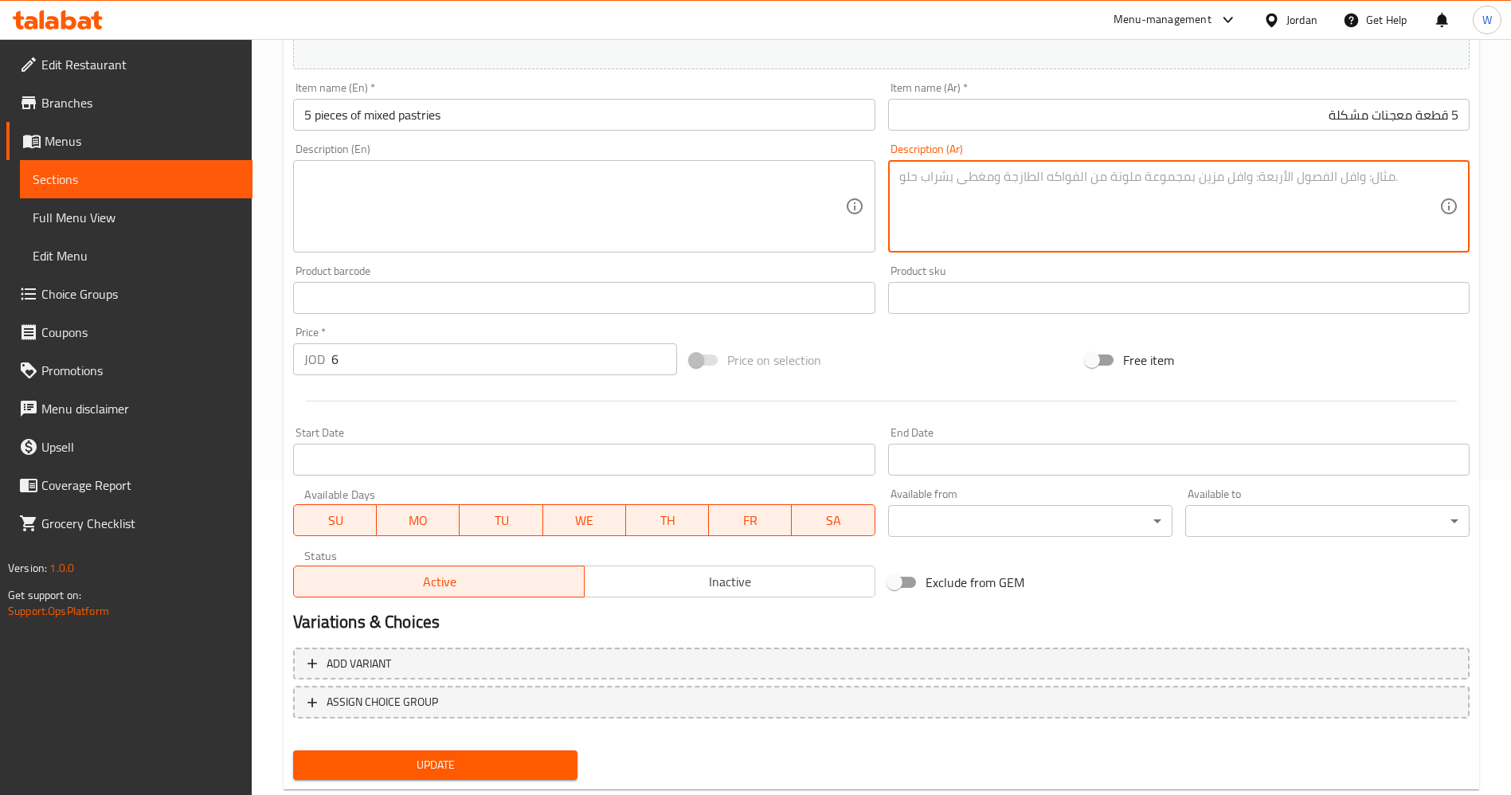
scroll to position [354, 0]
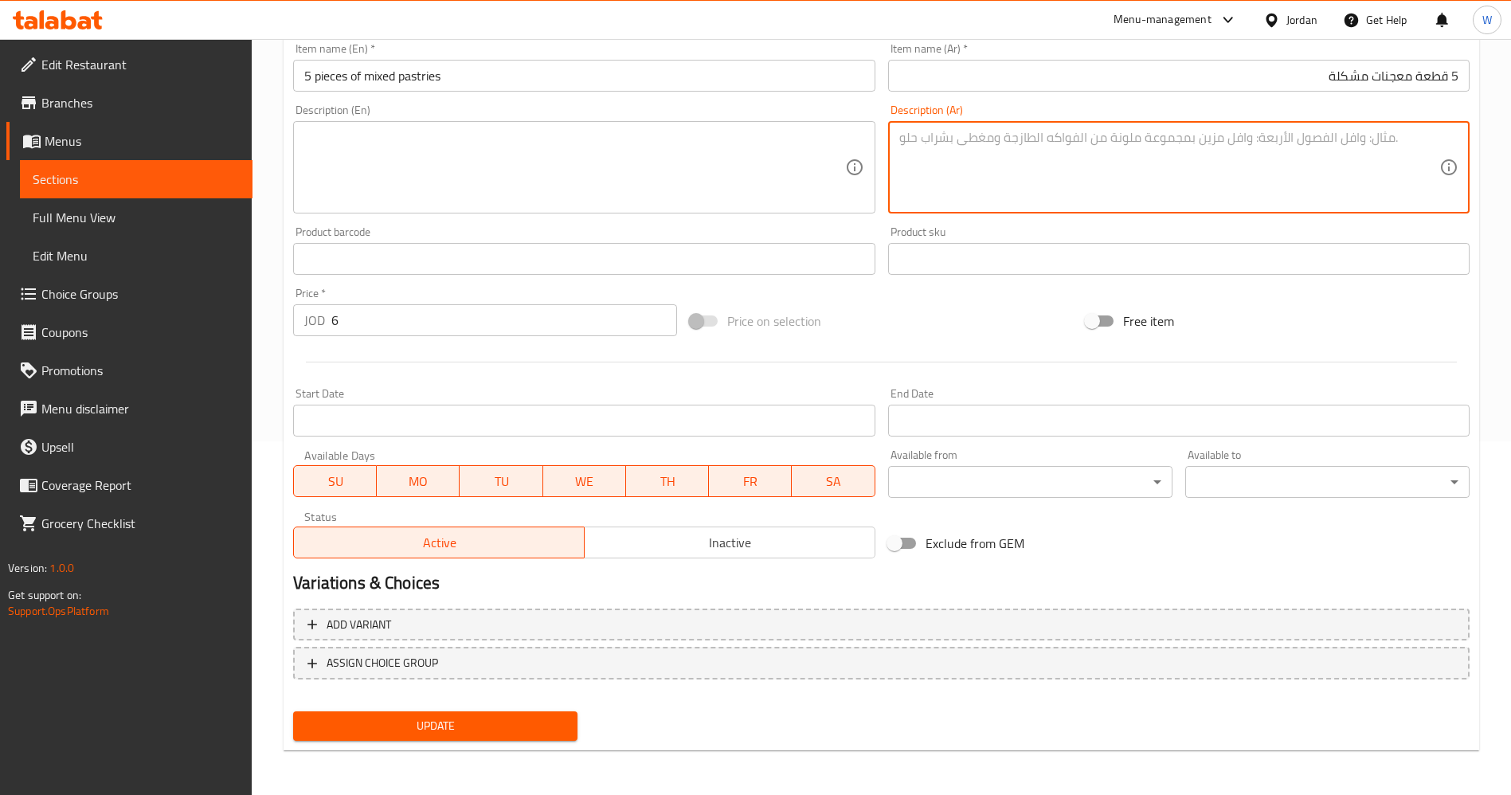
click at [480, 328] on input "6" at bounding box center [504, 320] width 346 height 32
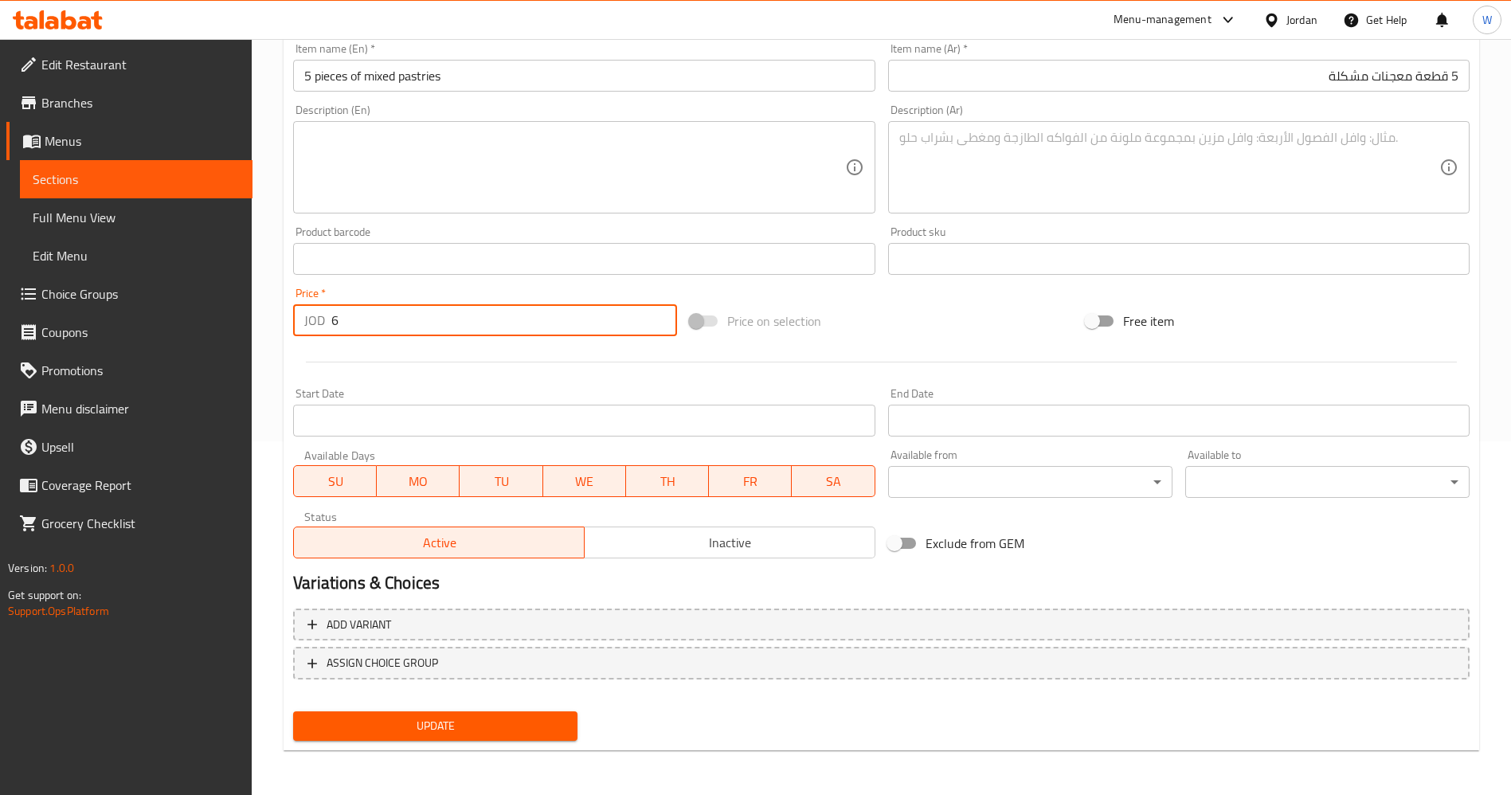
click at [480, 328] on input "6" at bounding box center [504, 320] width 346 height 32
click at [492, 732] on span "Update" at bounding box center [435, 726] width 259 height 20
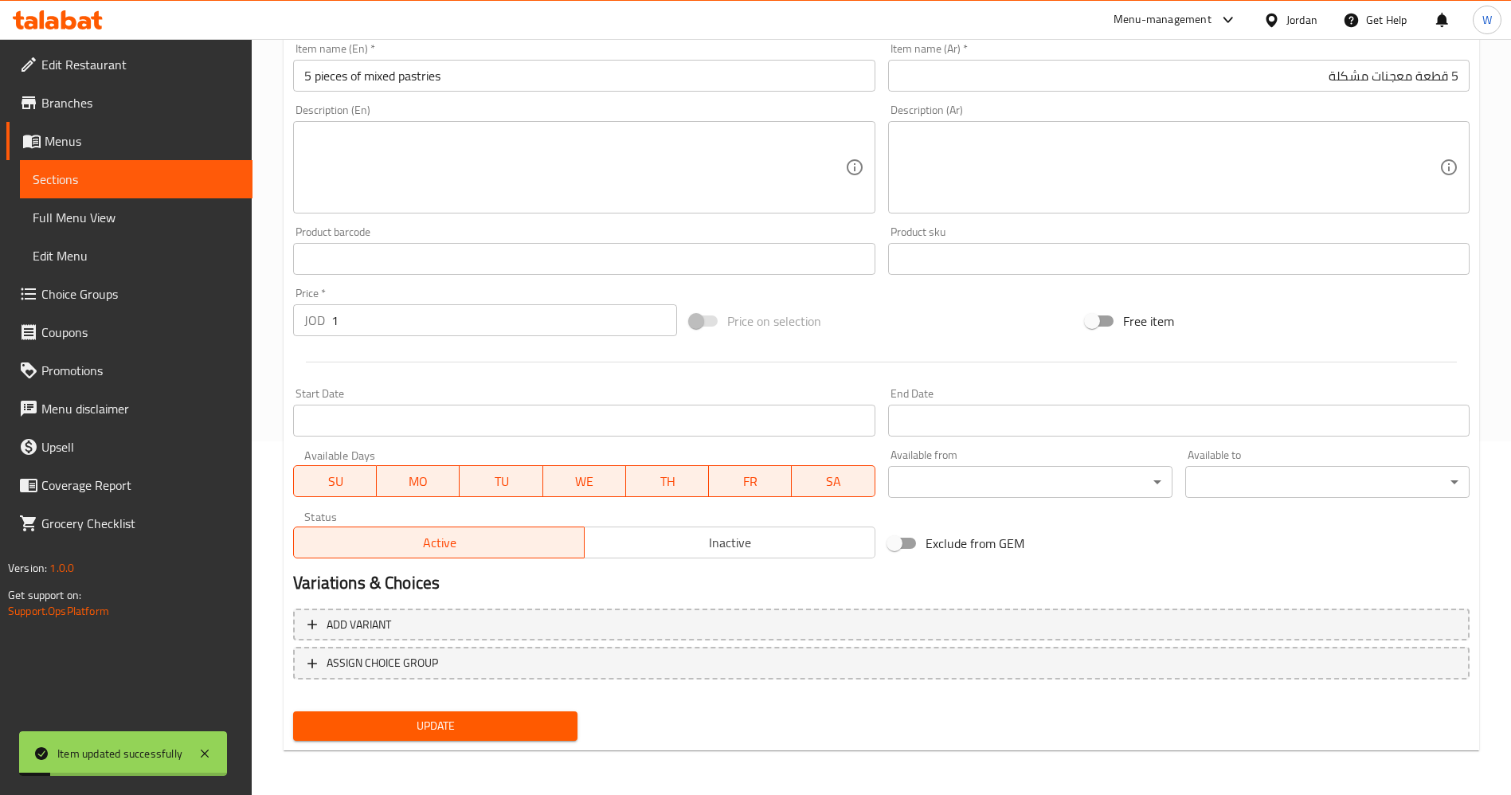
click at [468, 319] on input "1" at bounding box center [504, 320] width 346 height 32
type input "2"
click at [523, 711] on button "Update" at bounding box center [435, 725] width 284 height 29
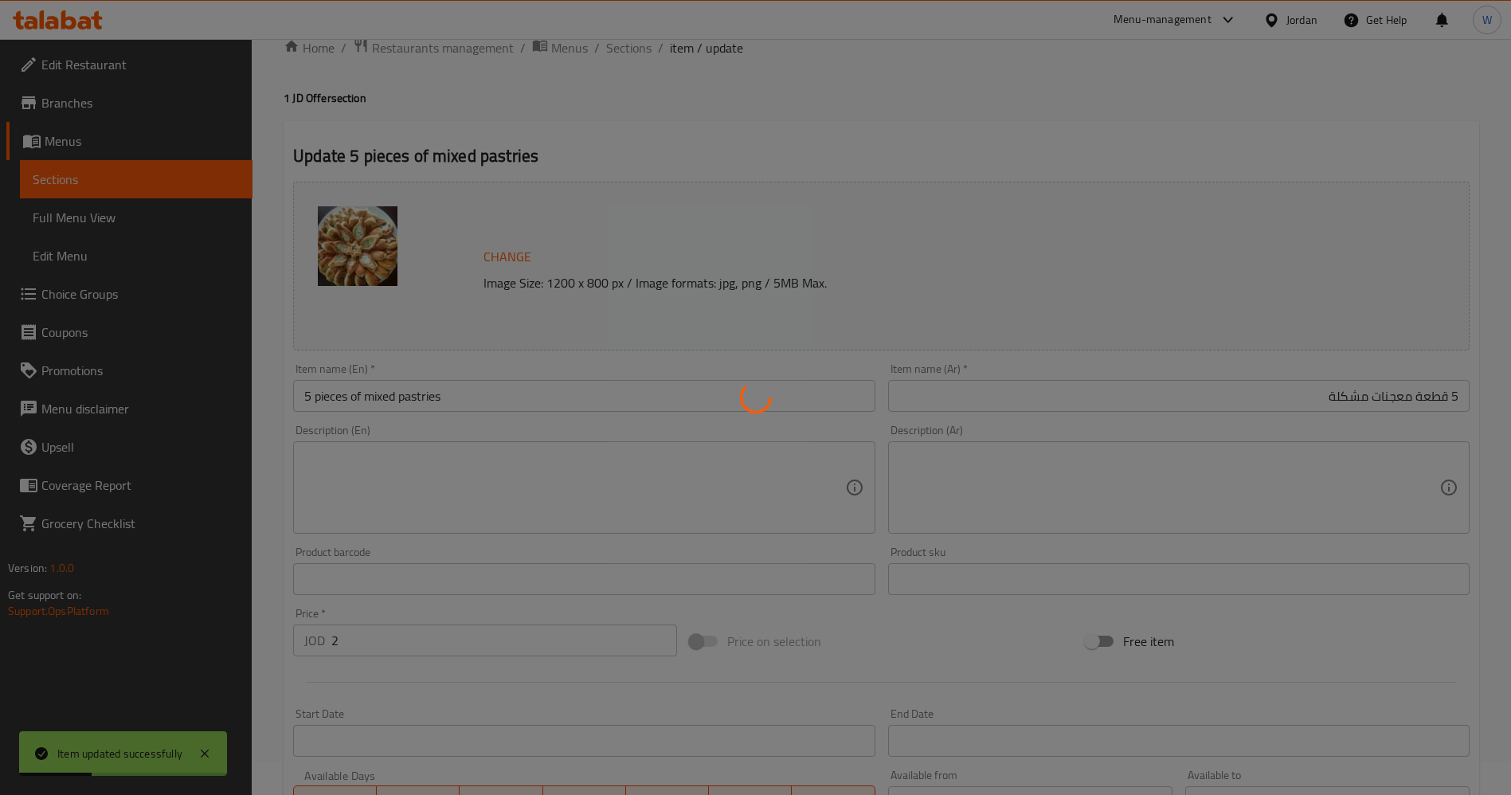
scroll to position [0, 0]
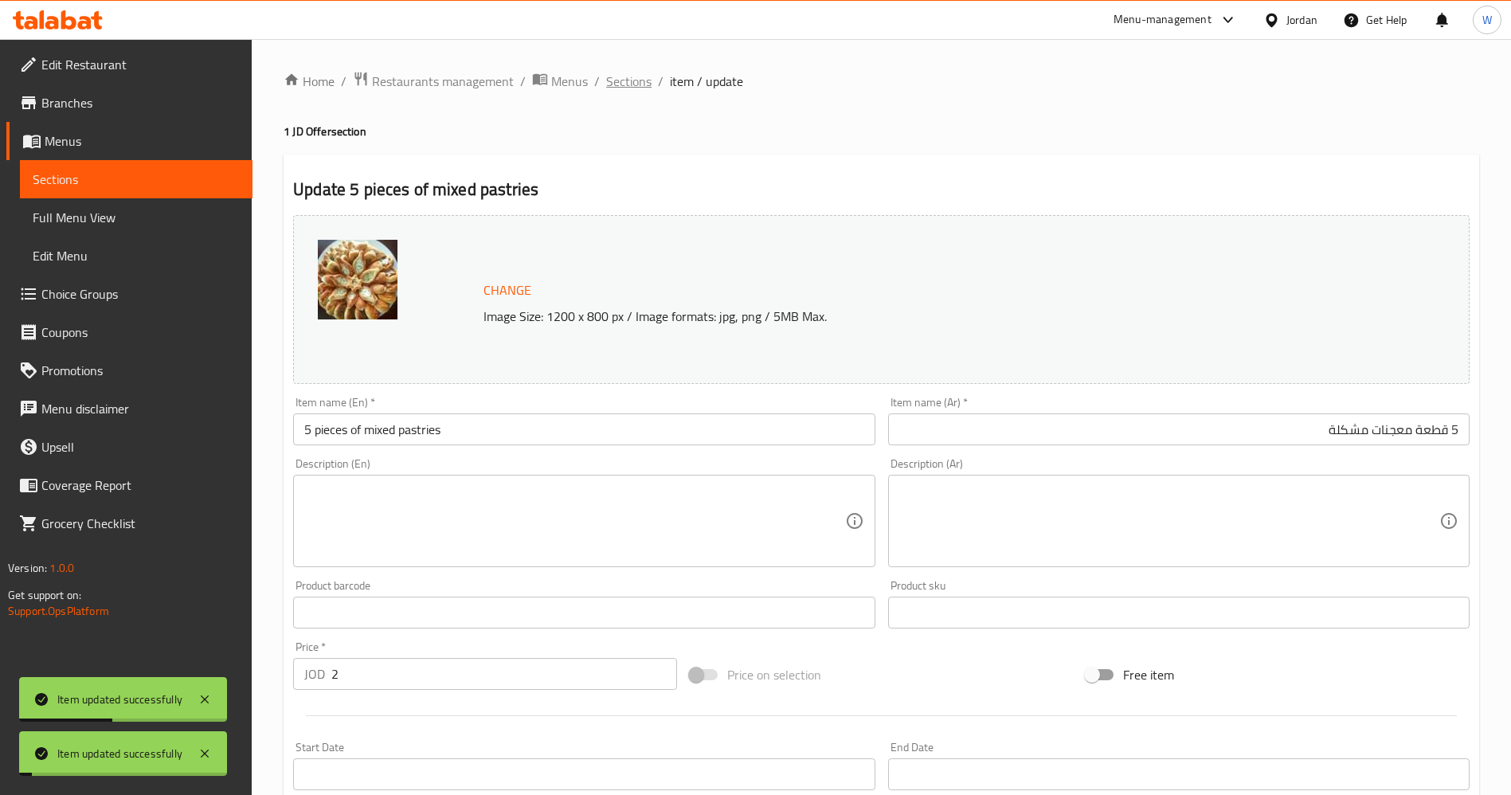
click at [622, 85] on span "Sections" at bounding box center [628, 81] width 45 height 19
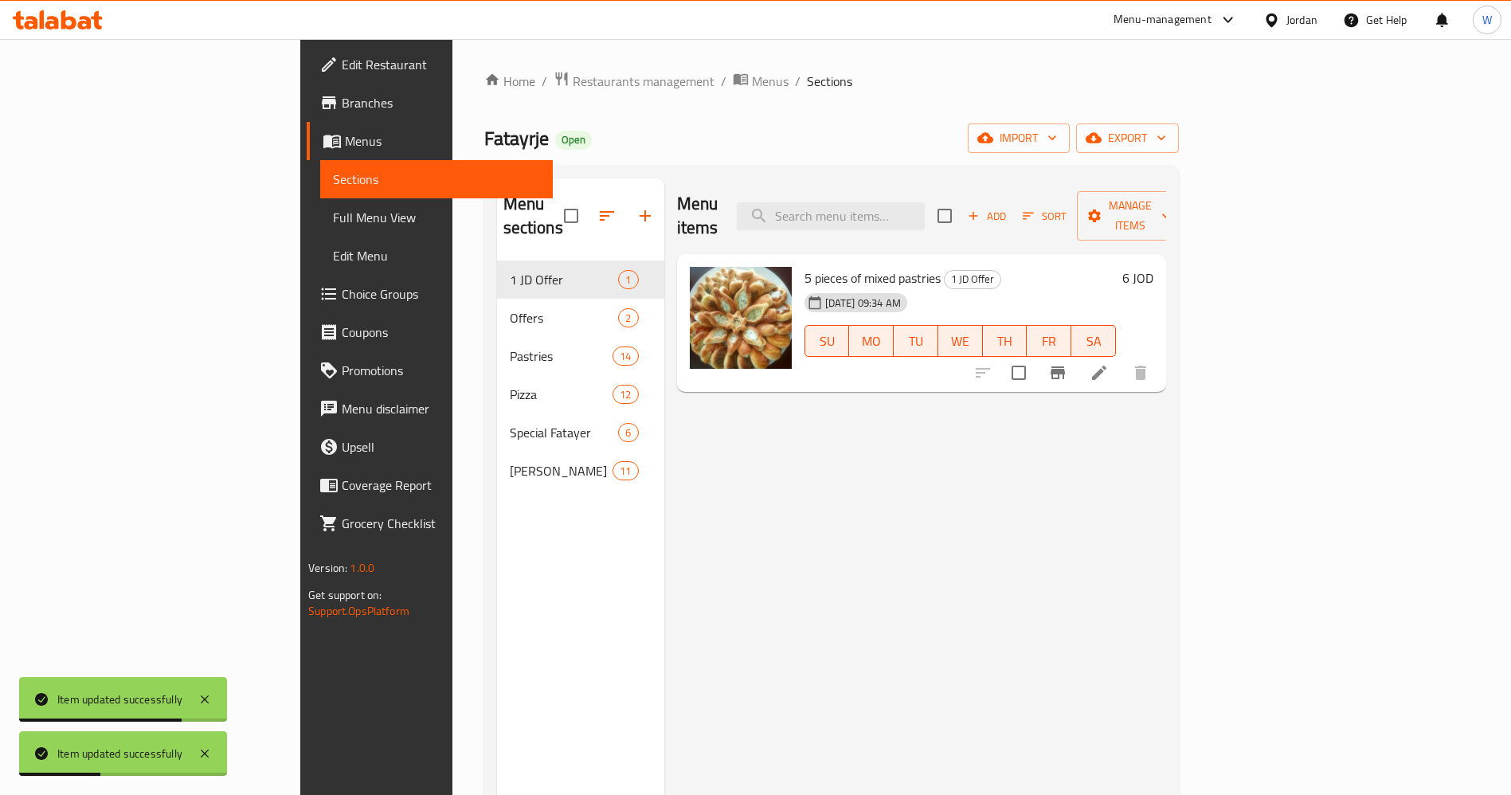
click at [342, 104] on span "Branches" at bounding box center [441, 102] width 198 height 19
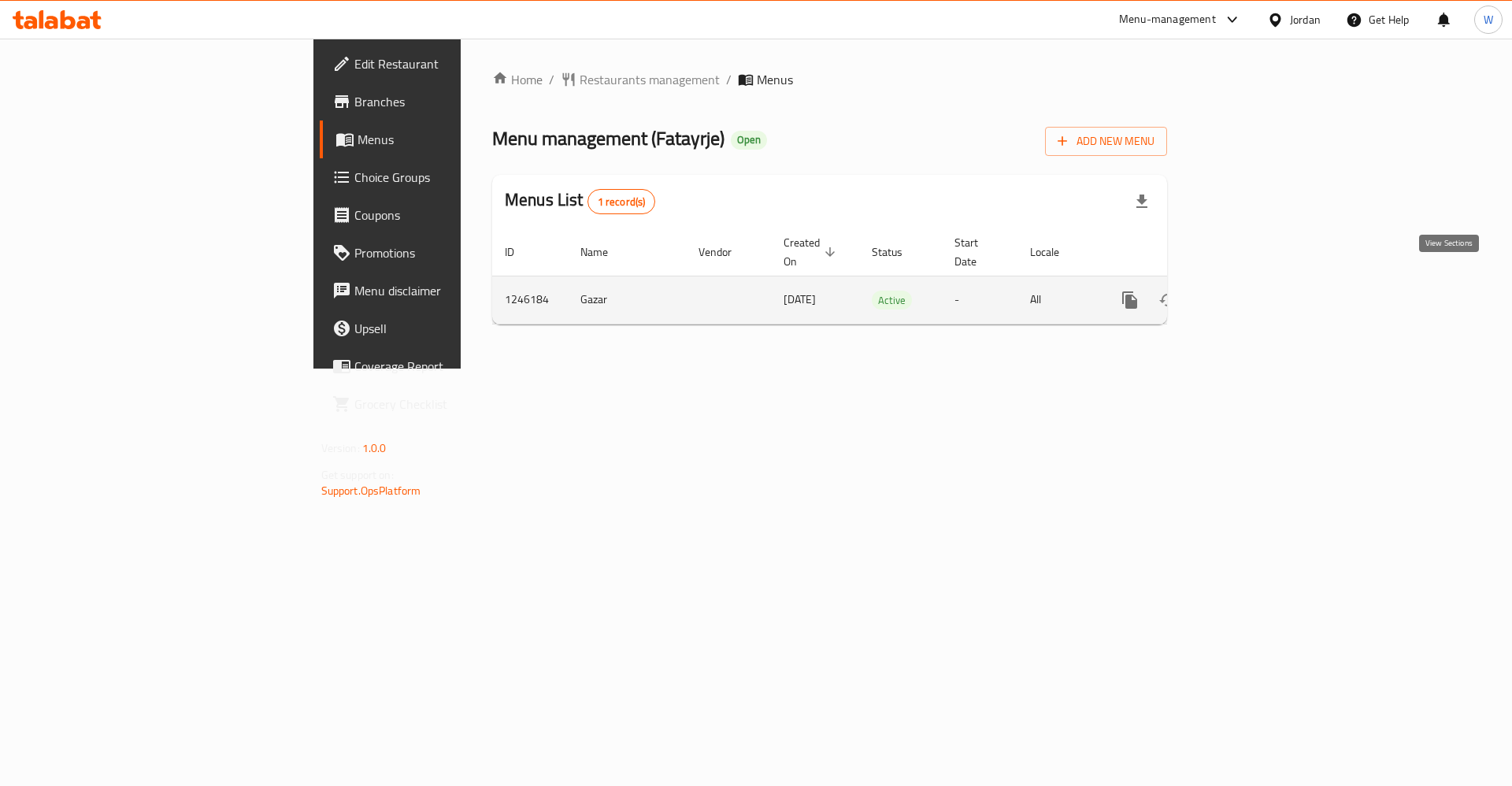
click at [1263, 281] on link "enhanced table" at bounding box center [1244, 300] width 38 height 38
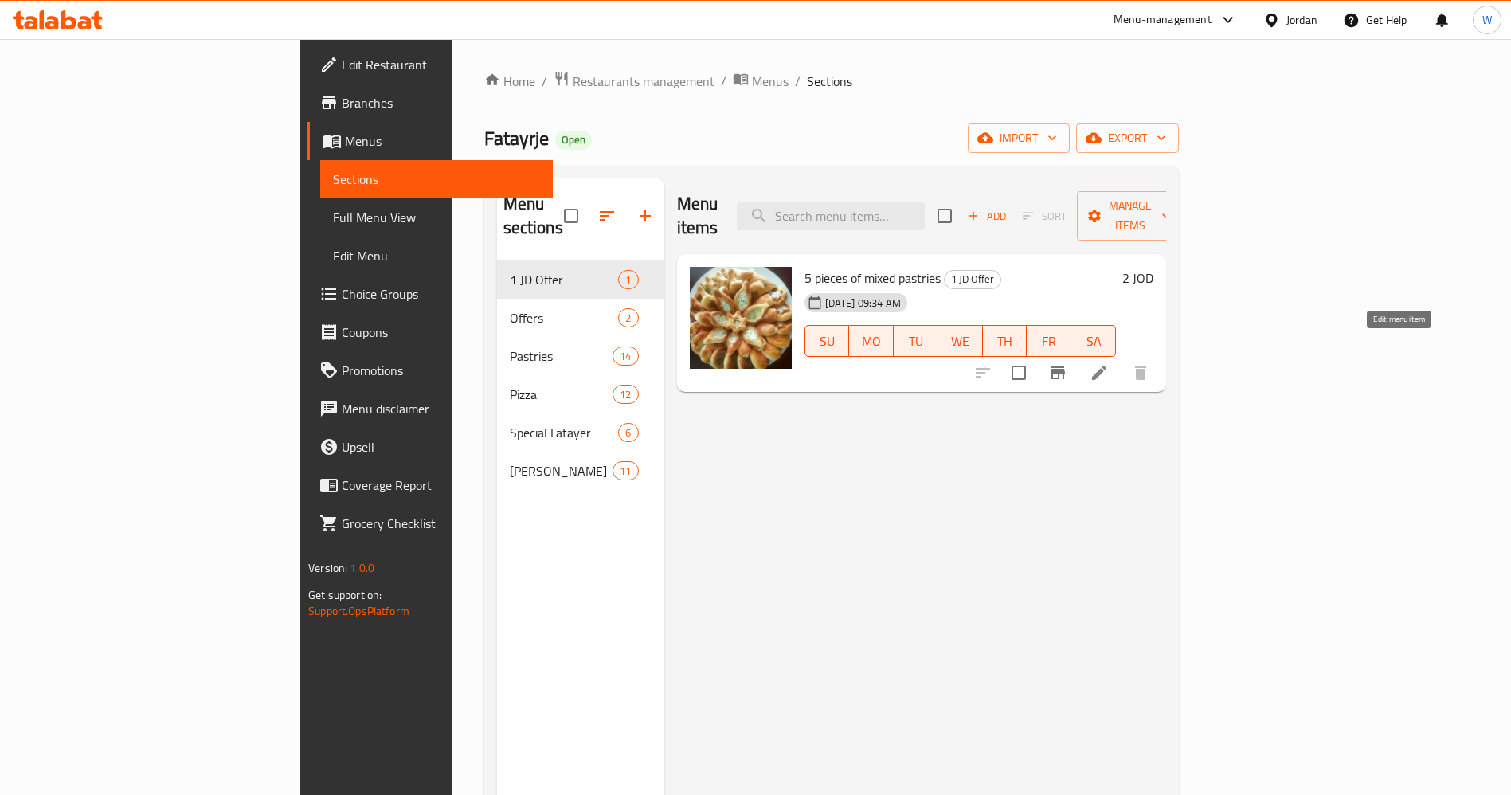
click at [1109, 363] on icon at bounding box center [1099, 372] width 19 height 19
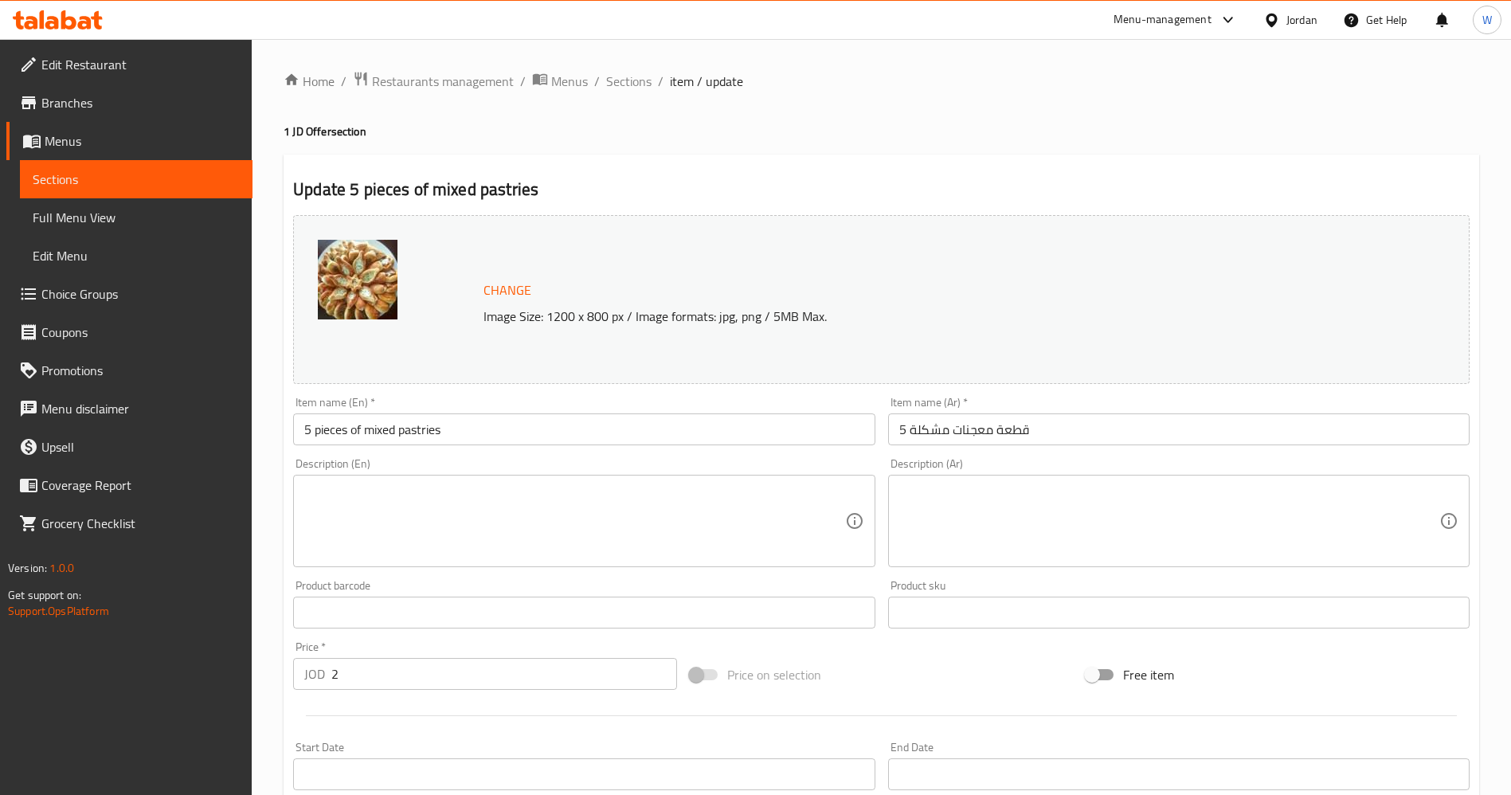
click at [974, 681] on div "Price on selection" at bounding box center [881, 674] width 397 height 43
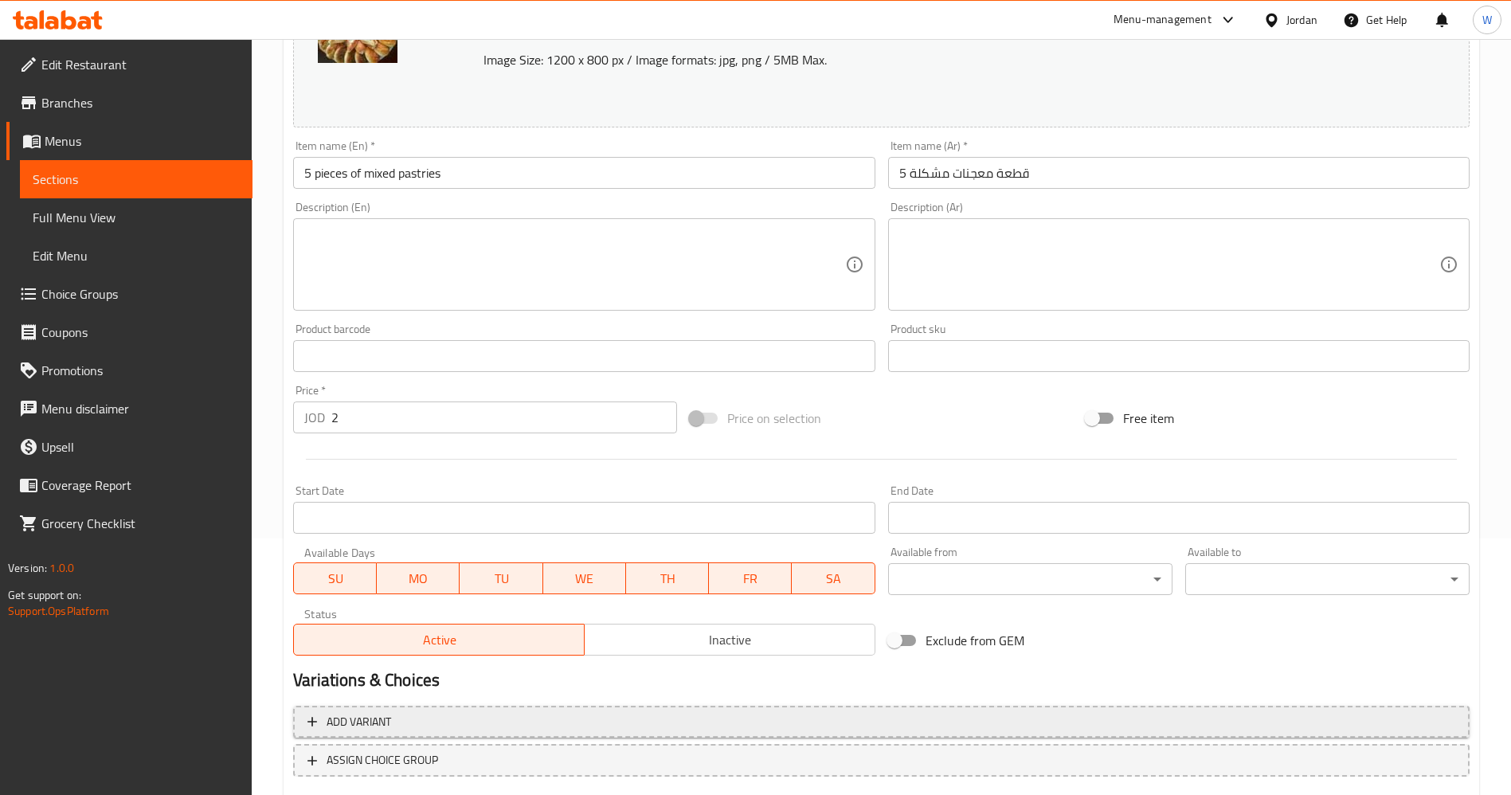
scroll to position [354, 0]
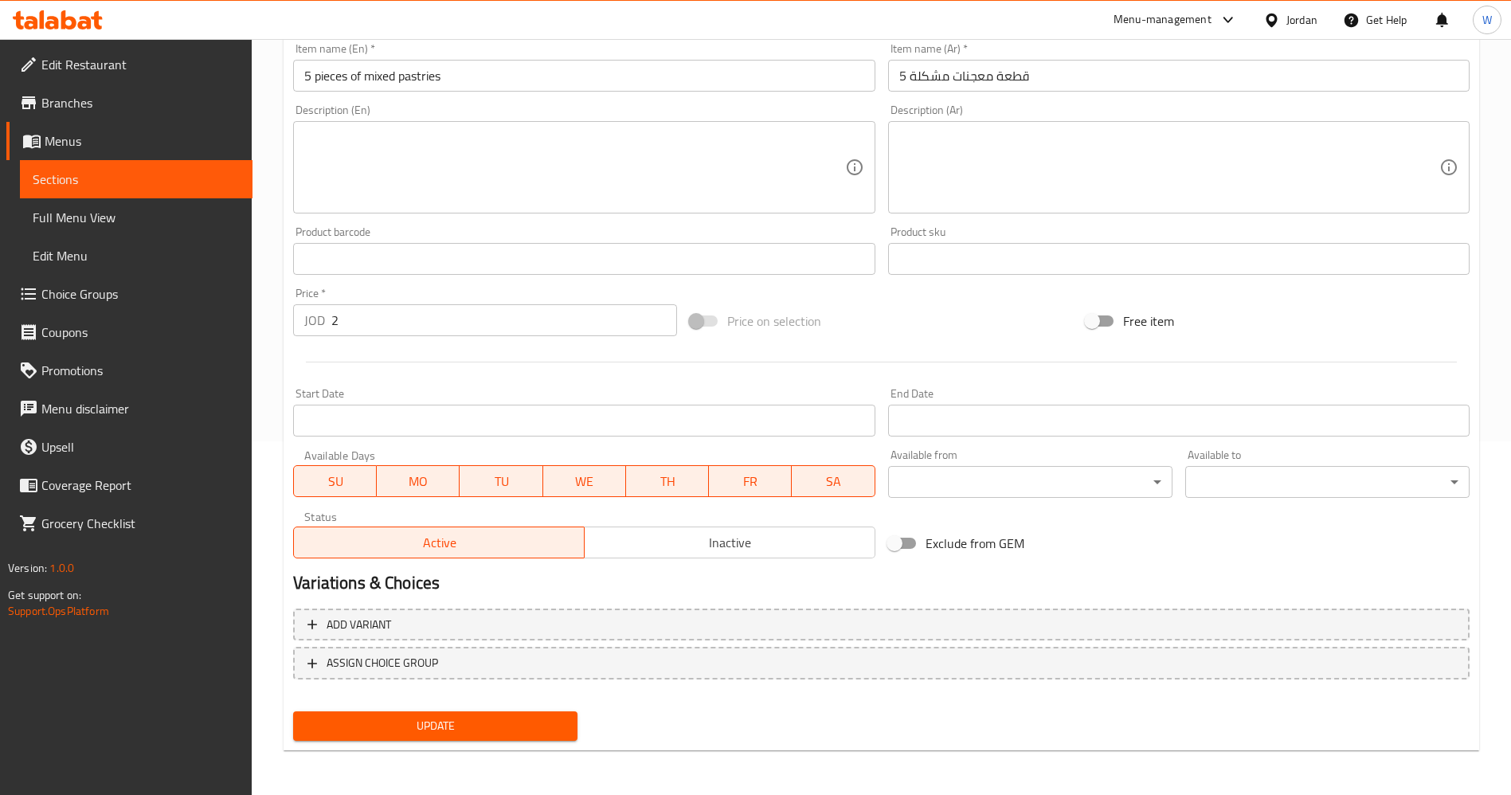
click at [443, 470] on span "MO" at bounding box center [418, 481] width 70 height 23
click at [495, 473] on span "TU" at bounding box center [501, 481] width 70 height 23
click at [606, 474] on span "WE" at bounding box center [585, 481] width 70 height 23
click at [669, 476] on span "TH" at bounding box center [668, 481] width 70 height 23
click at [759, 480] on span "FR" at bounding box center [750, 481] width 70 height 23
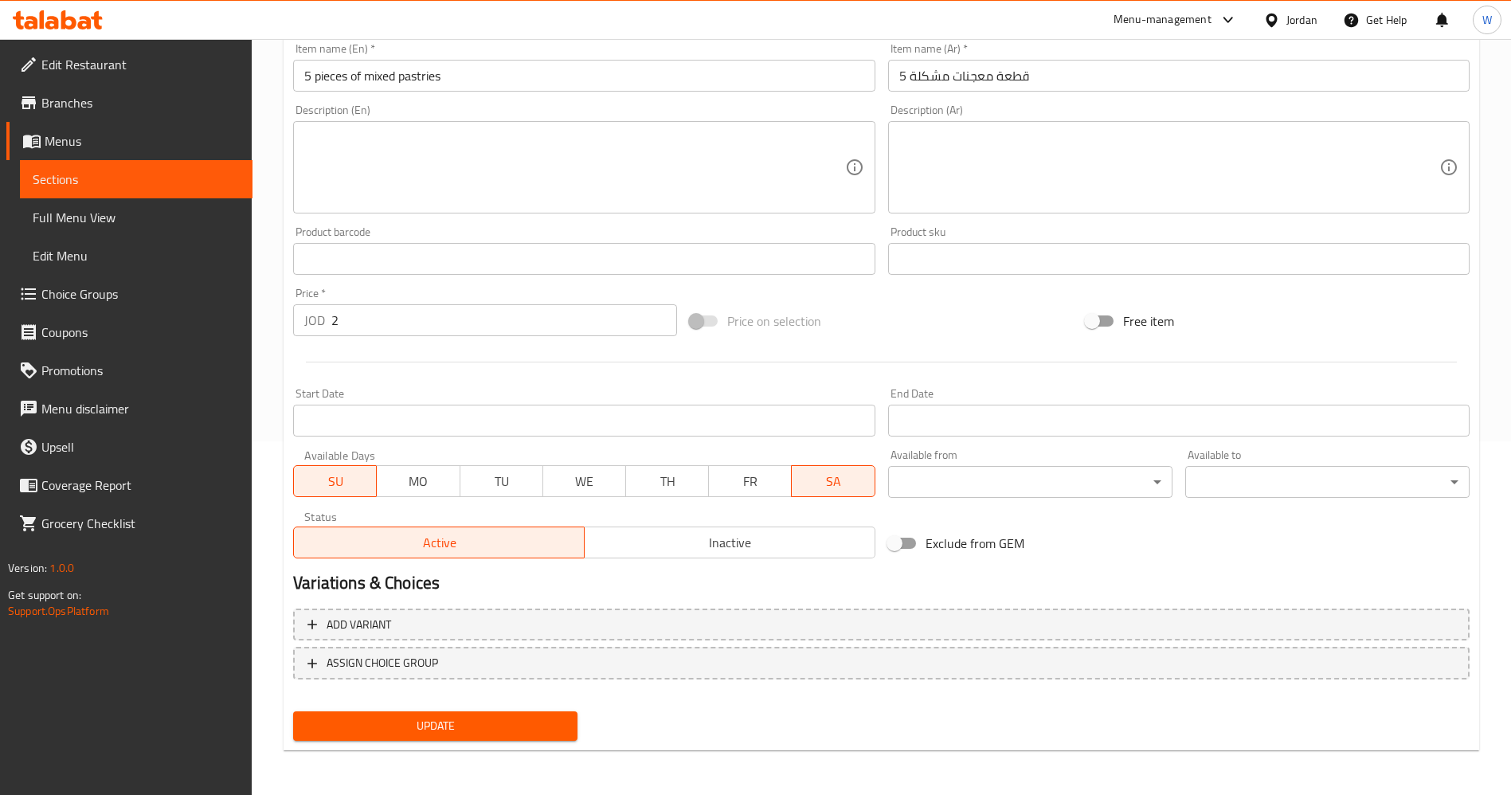
click at [852, 487] on span "SA" at bounding box center [833, 481] width 70 height 23
click at [421, 701] on div "Add variant ASSIGN CHOICE GROUP" at bounding box center [881, 654] width 1189 height 104
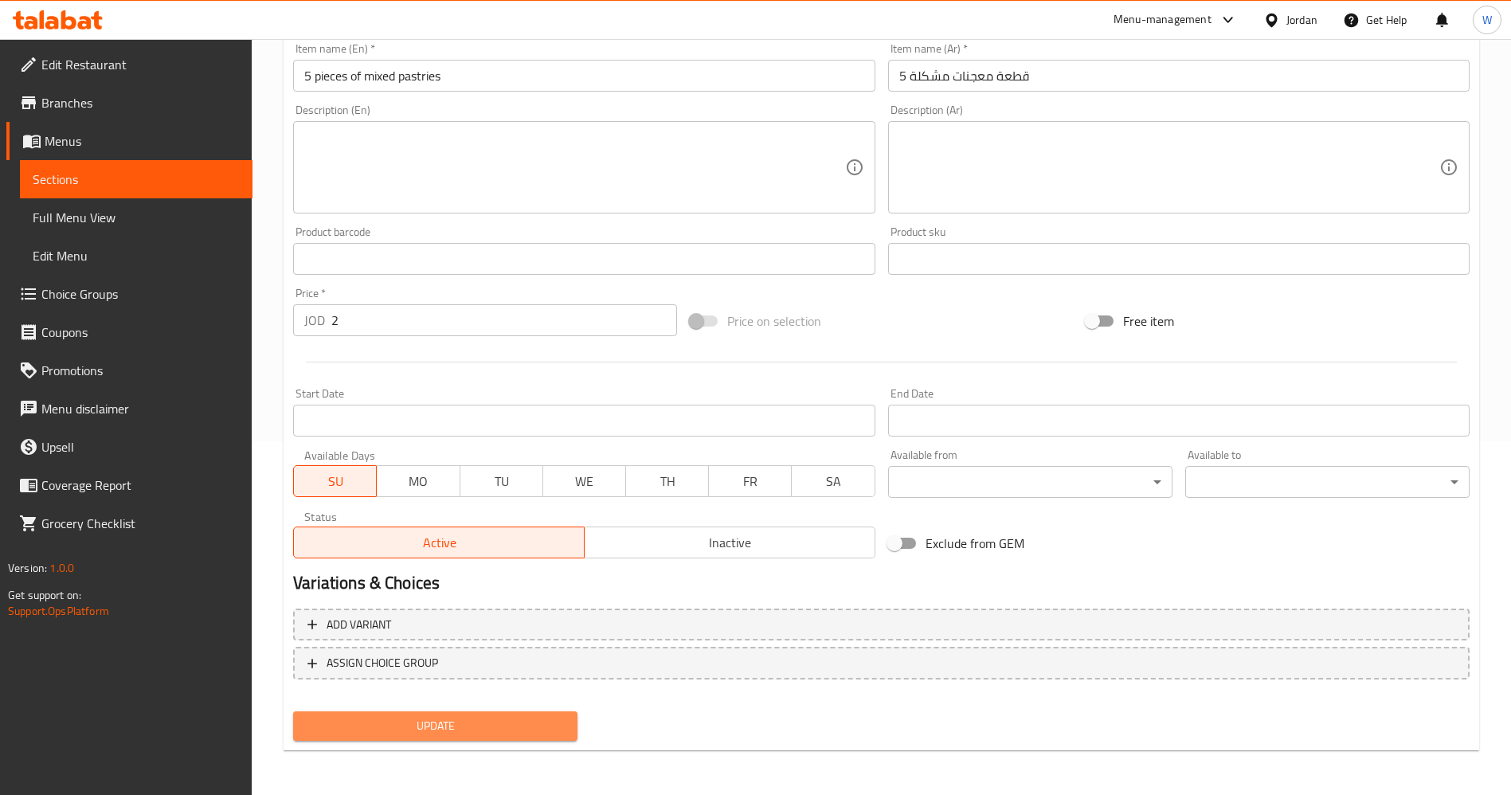
click at [465, 721] on span "Update" at bounding box center [435, 726] width 259 height 20
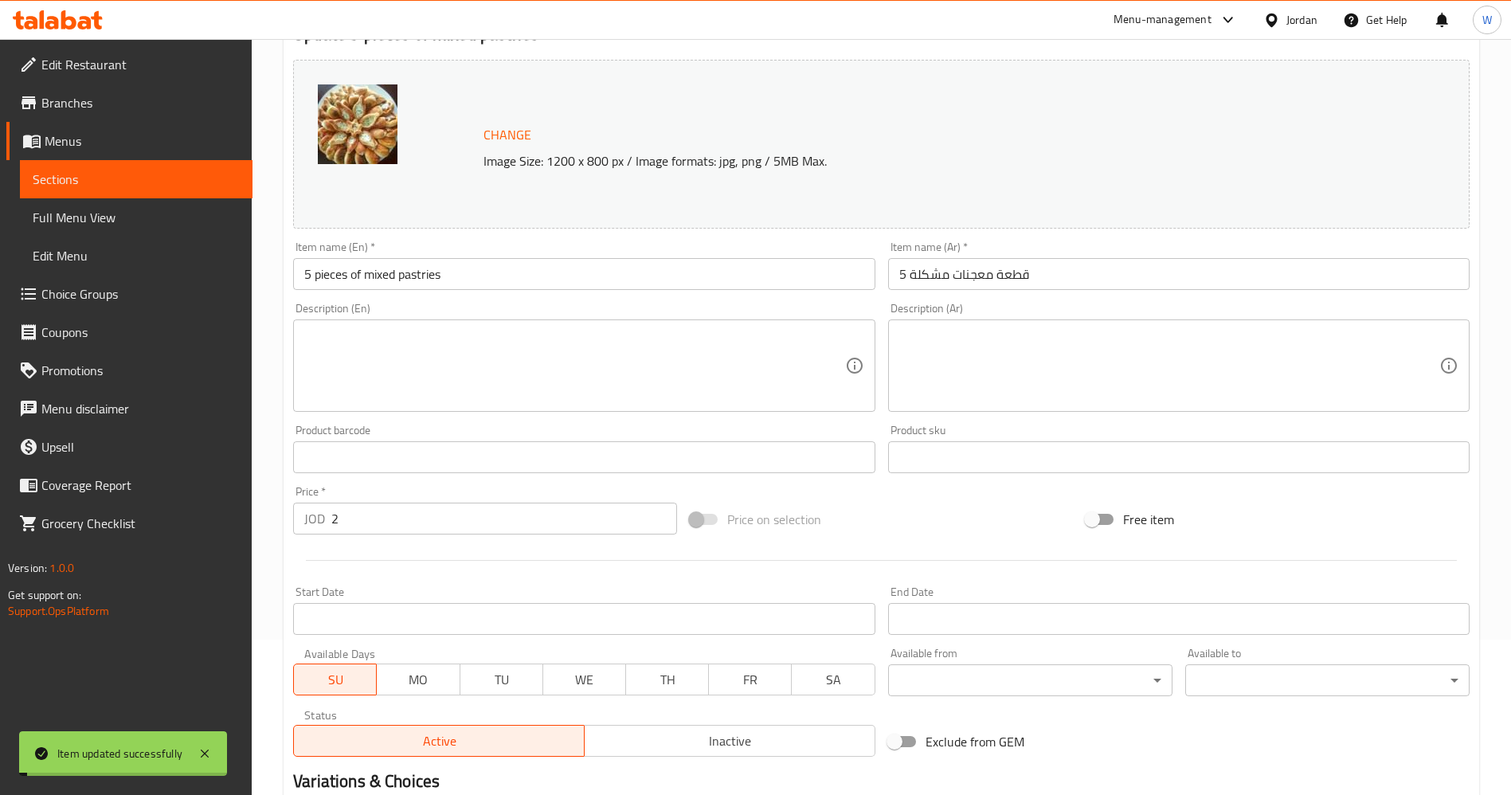
scroll to position [0, 0]
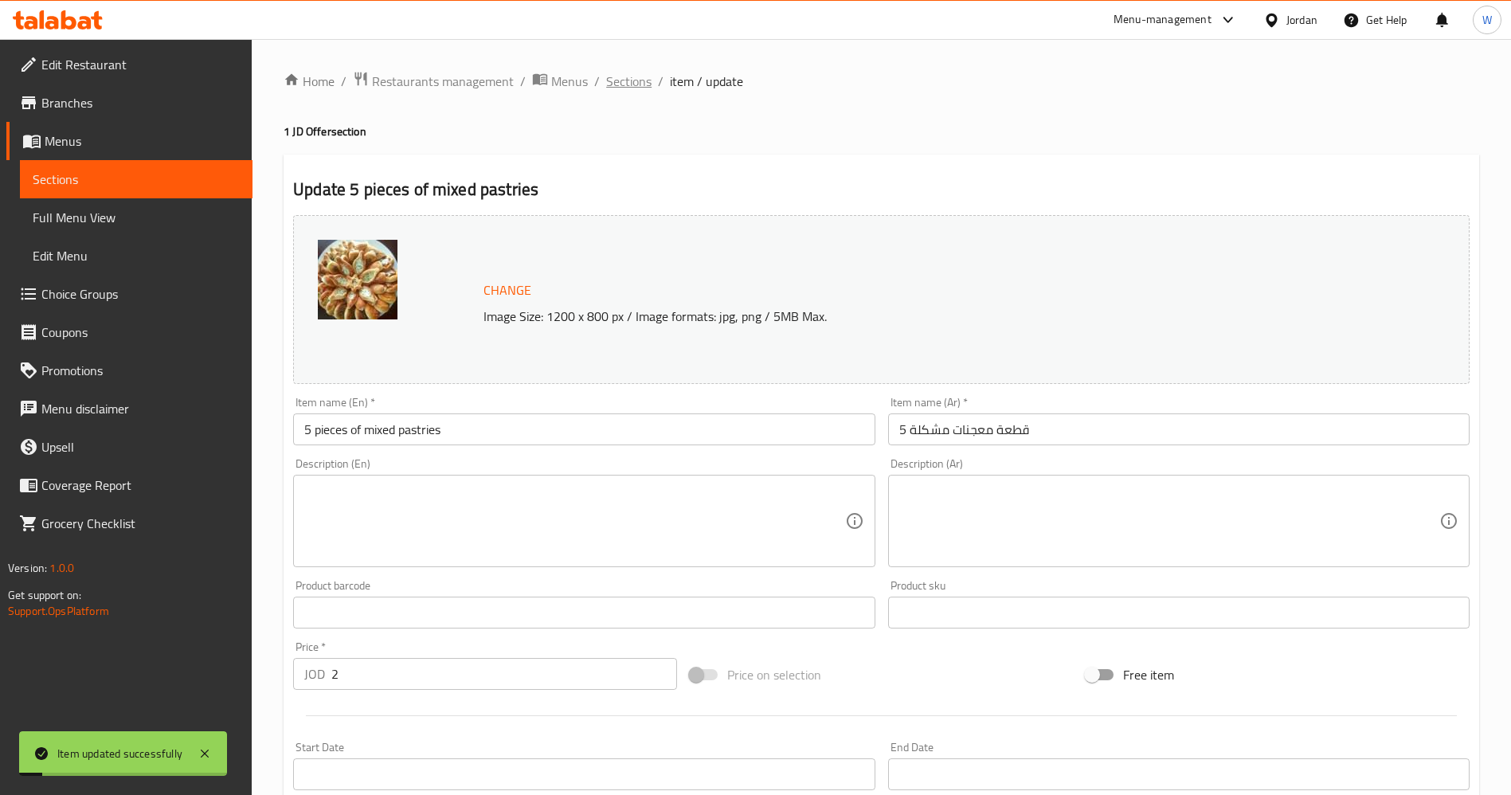
click at [615, 84] on span "Sections" at bounding box center [628, 81] width 45 height 19
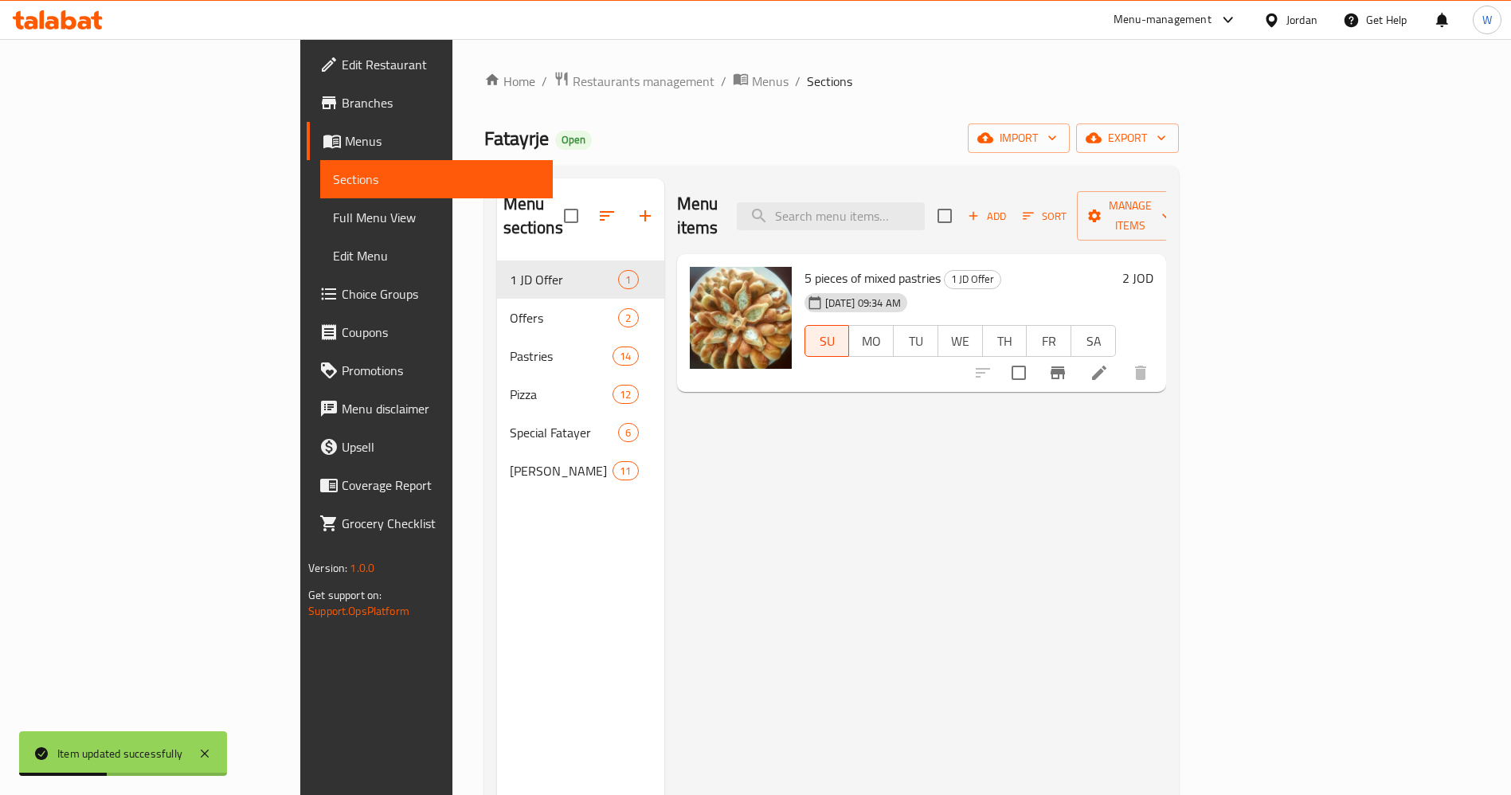
click at [342, 108] on span "Branches" at bounding box center [441, 102] width 198 height 19
